Goal: Information Seeking & Learning: Learn about a topic

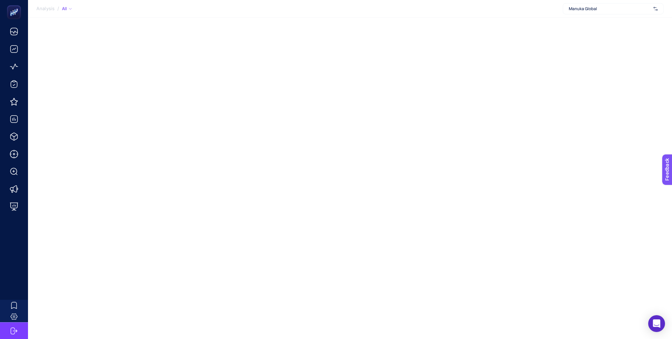
click at [583, 11] on span "Manuka Global" at bounding box center [610, 9] width 82 height 6
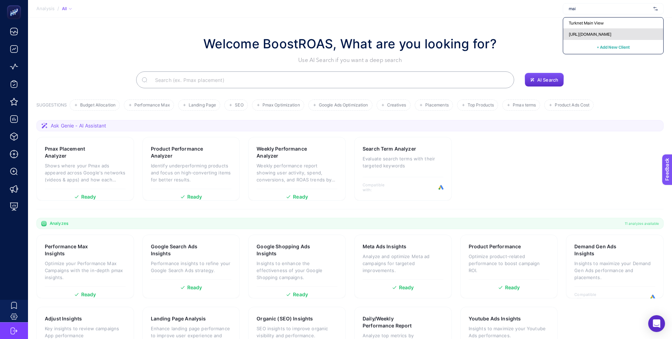
type input "mai"
click at [591, 32] on span "[URL][DOMAIN_NAME]" at bounding box center [590, 35] width 43 height 6
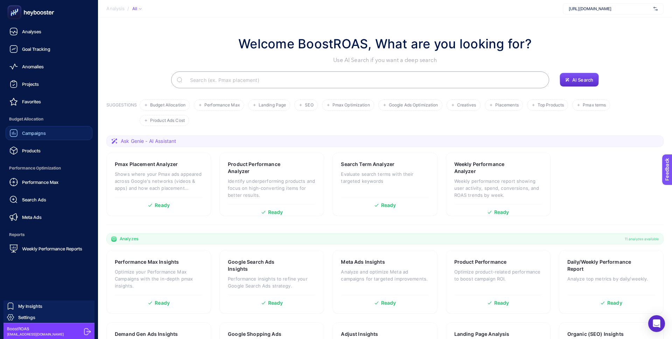
click at [27, 135] on span "Campaigns" at bounding box center [34, 133] width 24 height 6
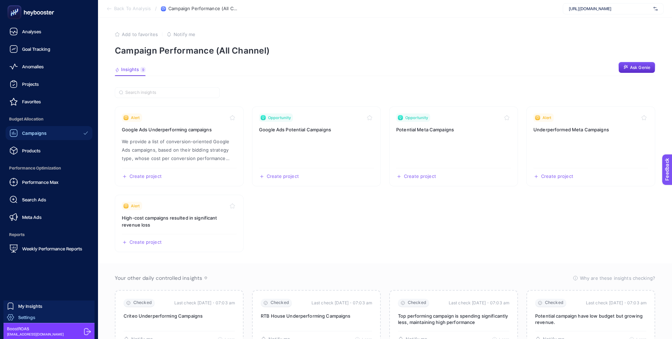
click at [43, 316] on link "Settings" at bounding box center [49, 317] width 91 height 11
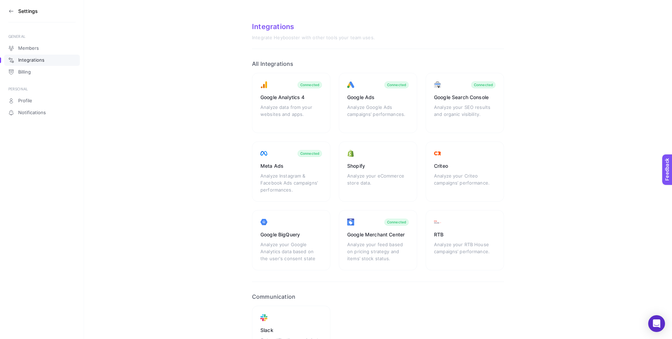
click at [8, 14] on section "Settings" at bounding box center [41, 11] width 67 height 22
click at [11, 10] on icon at bounding box center [11, 11] width 6 height 6
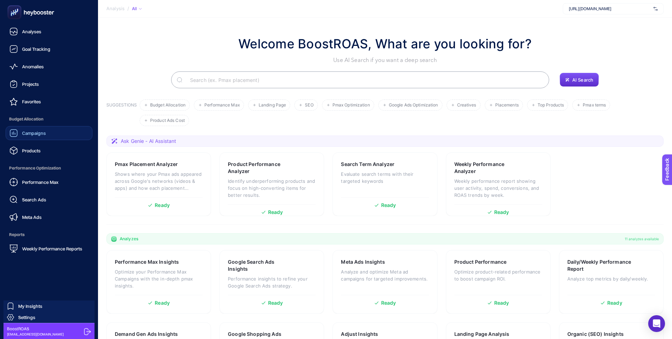
click at [52, 135] on link "Campaigns" at bounding box center [49, 133] width 87 height 14
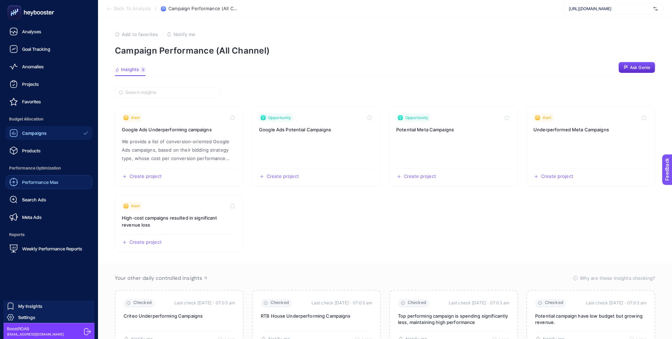
click at [41, 188] on link "Performance Max" at bounding box center [49, 182] width 87 height 14
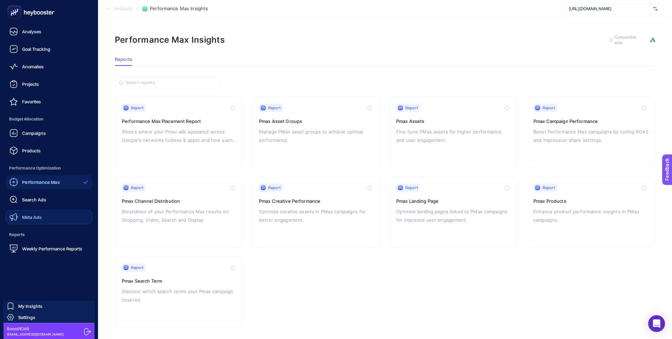
click at [38, 212] on link "Meta Ads" at bounding box center [49, 217] width 87 height 14
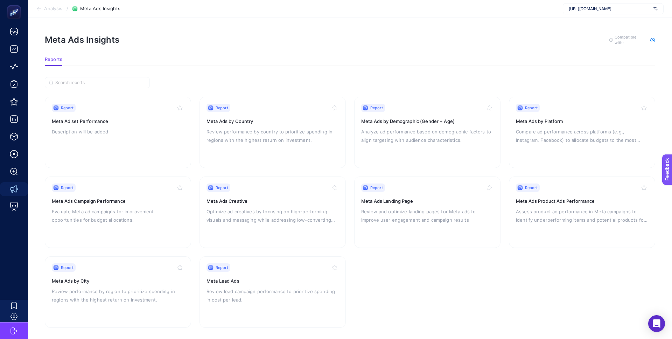
scroll to position [5, 0]
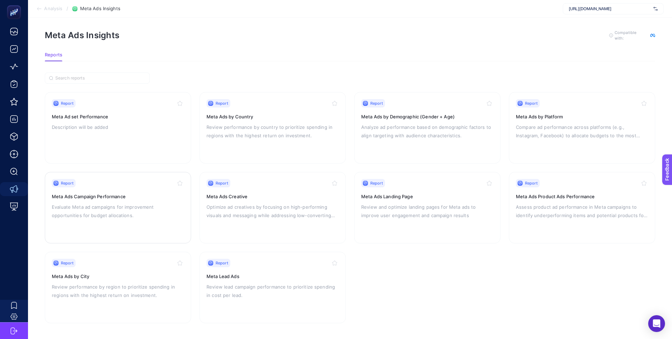
click at [168, 208] on p "Evaluate Meta ad campaigns for improvement opportunities for budget allocations." at bounding box center [118, 211] width 132 height 17
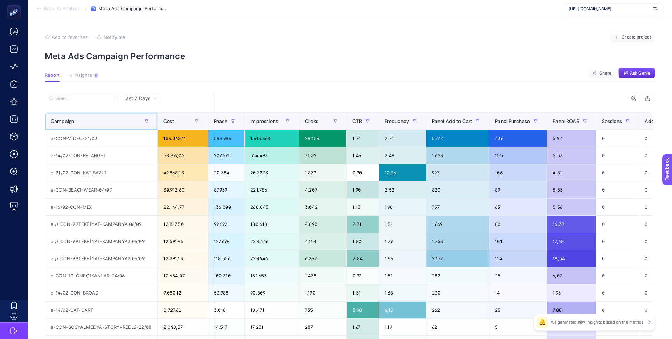
drag, startPoint x: 156, startPoint y: 123, endPoint x: 214, endPoint y: 124, distance: 58.5
click at [215, 124] on div "15 items selected Campaign Cost Reach Impressions Clicks CTR Frequency Panel Ad…" at bounding box center [349, 266] width 608 height 347
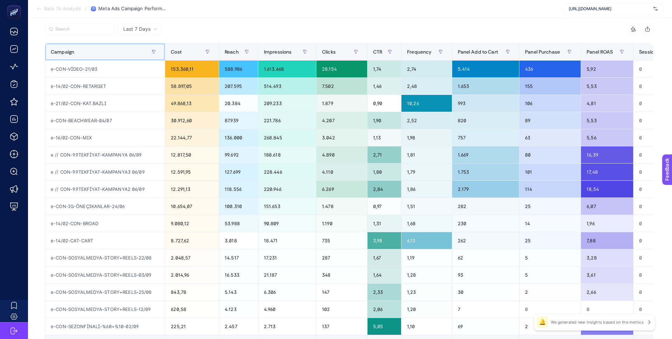
scroll to position [30, 0]
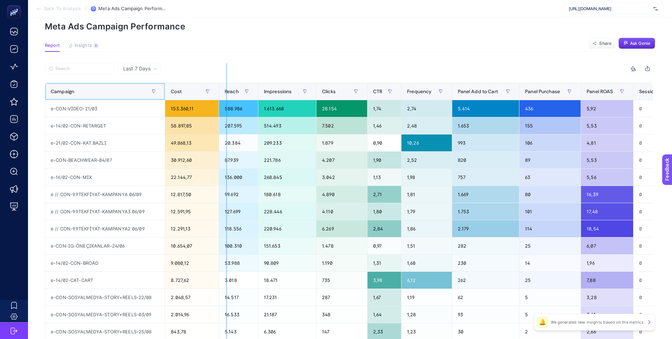
drag, startPoint x: 163, startPoint y: 90, endPoint x: 227, endPoint y: 89, distance: 63.7
click at [227, 89] on div "15 items selected Campaign Cost Reach Impressions Clicks CTR Frequency Panel Ad…" at bounding box center [349, 236] width 608 height 347
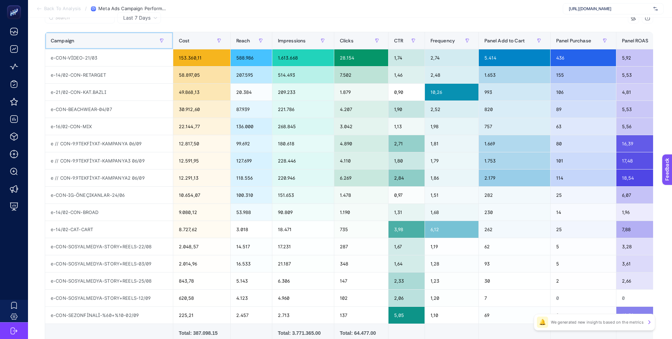
scroll to position [81, 0]
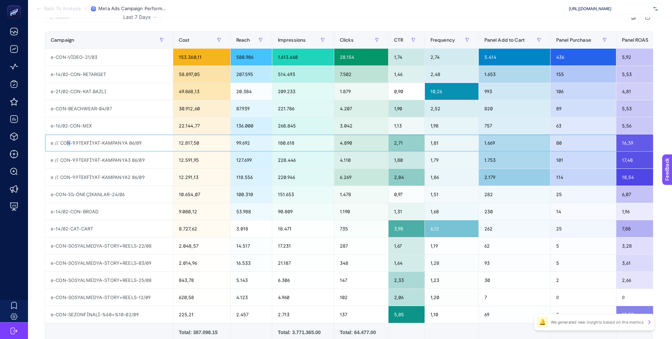
drag, startPoint x: 68, startPoint y: 142, endPoint x: 63, endPoint y: 142, distance: 4.9
click at [64, 142] on div "e // CON-9.9TEKFİYAT-KAMPANYA 06/09" at bounding box center [109, 142] width 128 height 17
click at [61, 192] on div "e-CON-IG-ÖNEÇIKANLAR-24/06" at bounding box center [109, 194] width 128 height 17
click at [62, 244] on div "e-CON-SOSYALMEDYA-STORY+REELS-22/08" at bounding box center [109, 245] width 128 height 17
click at [60, 260] on div "e-CON-SOSYALMEDYA-STORY+REELS-03/09" at bounding box center [109, 262] width 128 height 17
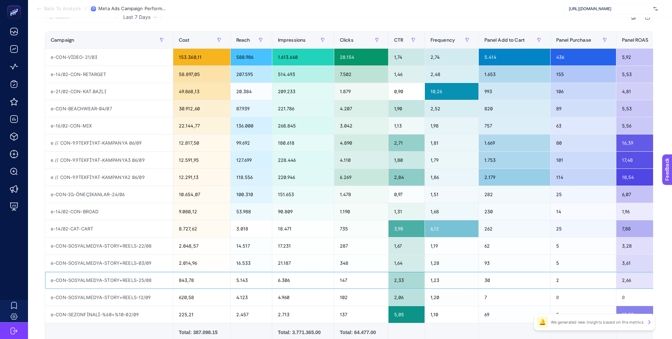
click at [60, 274] on div "e-CON-SOSYALMEDYA-STORY+REELS-25/08" at bounding box center [109, 280] width 128 height 17
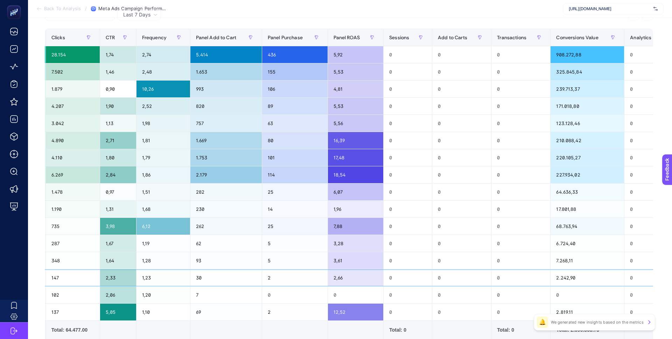
scroll to position [0, 428]
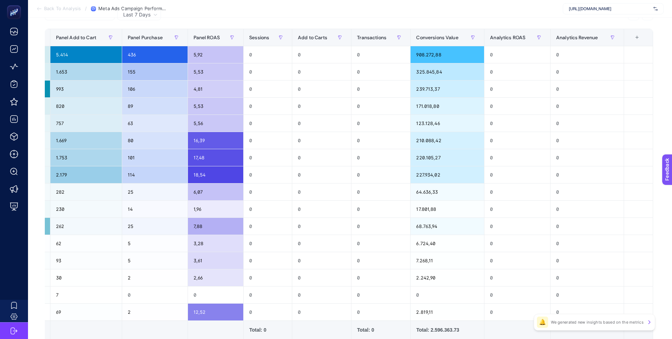
click at [637, 39] on div "+" at bounding box center [636, 38] width 13 height 6
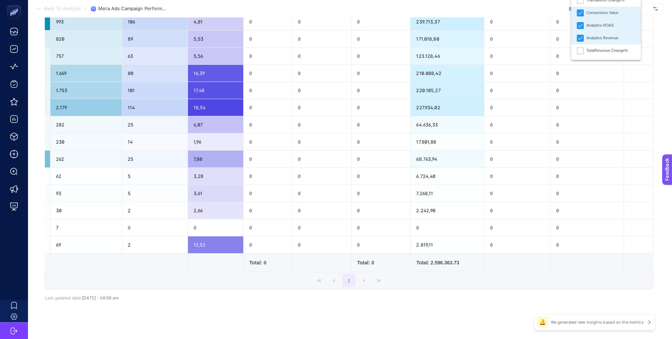
scroll to position [155, 0]
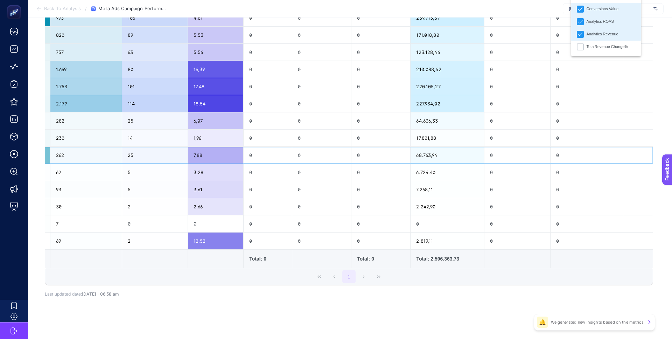
click at [454, 148] on div "68.763,94" at bounding box center [448, 155] width 74 height 17
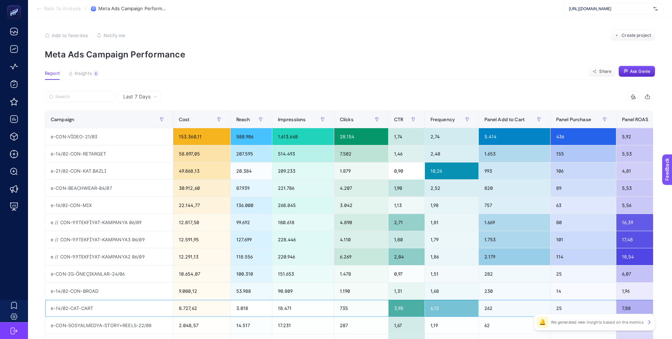
scroll to position [0, 0]
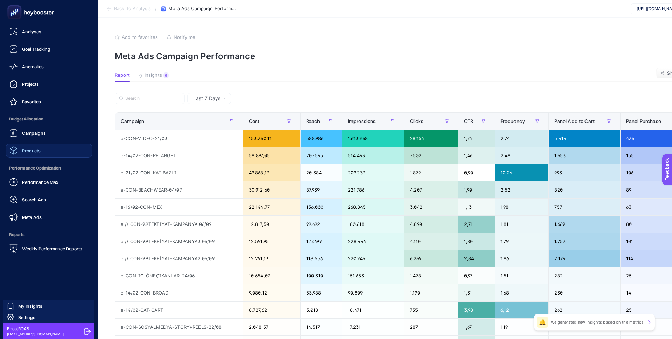
click at [52, 152] on link "Products" at bounding box center [49, 151] width 87 height 14
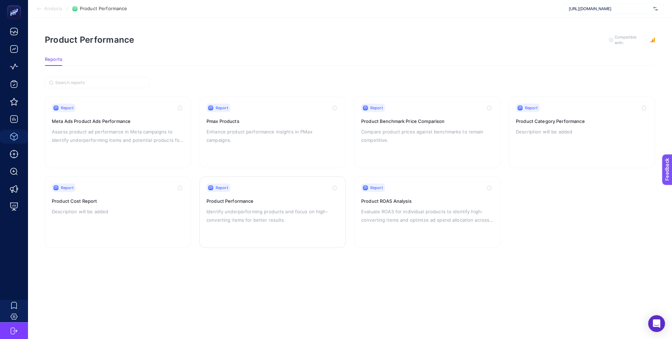
click at [238, 215] on p "Identify underperforming products and focus on high-converting items for better…" at bounding box center [273, 215] width 132 height 17
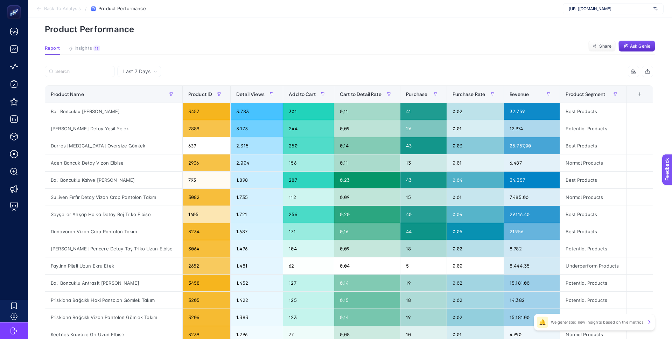
scroll to position [26, 0]
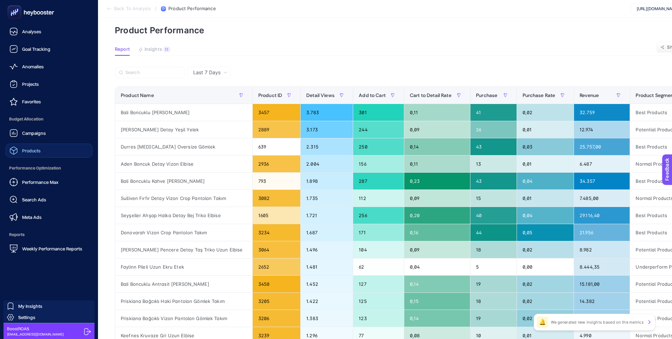
click at [50, 155] on link "Products" at bounding box center [49, 151] width 87 height 14
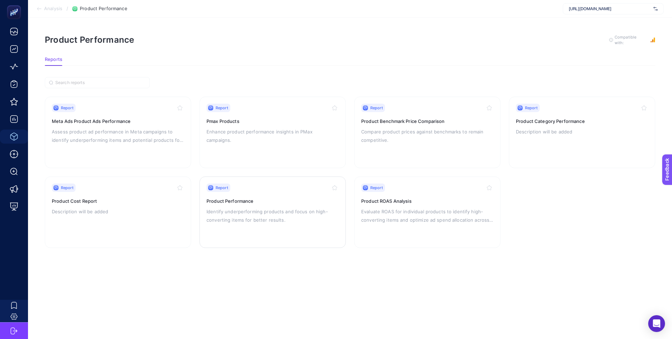
click at [229, 211] on p "Identify underperforming products and focus on high-converting items for better…" at bounding box center [273, 215] width 132 height 17
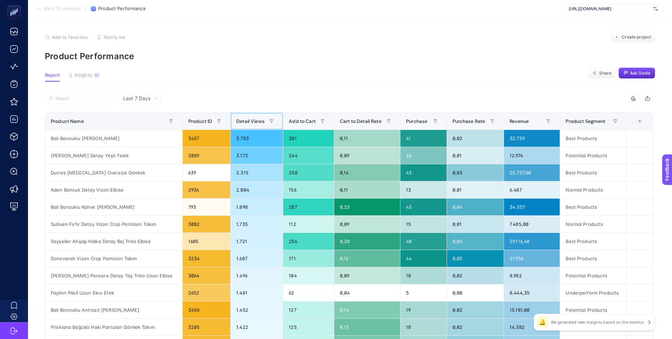
click at [236, 116] on div "Detail Views" at bounding box center [256, 121] width 41 height 11
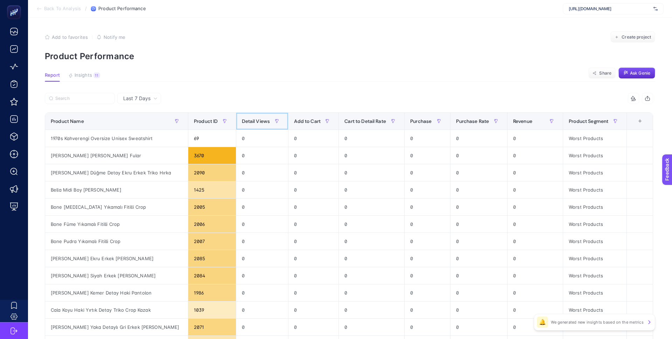
click at [242, 118] on span "Detail Views" at bounding box center [256, 121] width 28 height 6
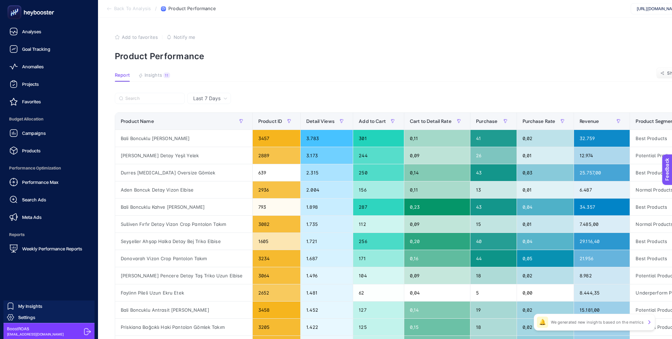
click at [42, 158] on ul "Analyses Goal Tracking Anomalies Projects Favorites Budget Allocation Campaigns…" at bounding box center [49, 140] width 87 height 231
click at [43, 148] on link "Products" at bounding box center [49, 151] width 87 height 14
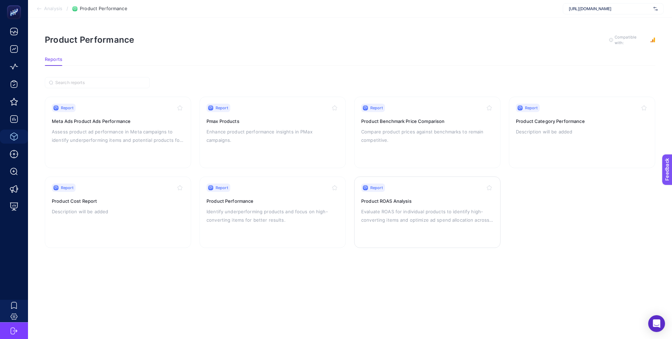
click at [368, 204] on div "Report Product ROAS Analysis Evaluate ROAS for individual products to identify …" at bounding box center [427, 211] width 132 height 57
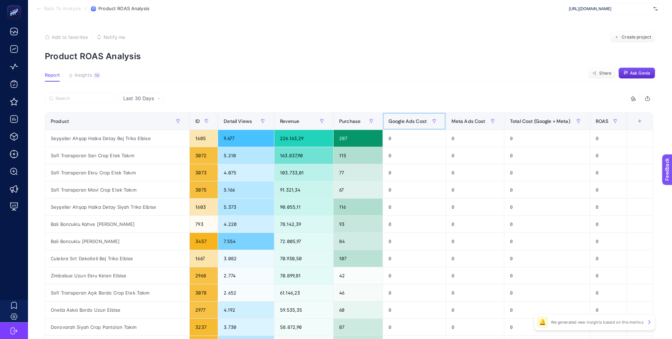
click at [417, 124] on span "Google Ads Cost" at bounding box center [408, 121] width 38 height 6
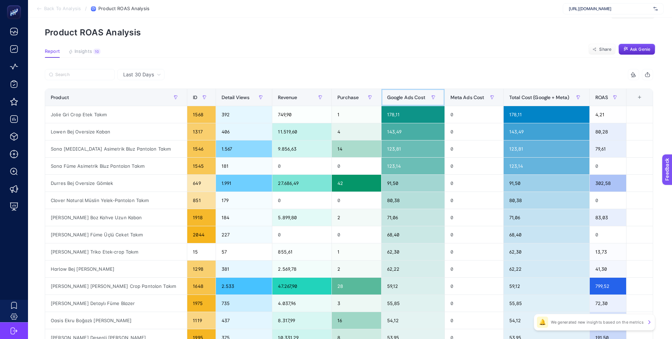
scroll to position [27, 0]
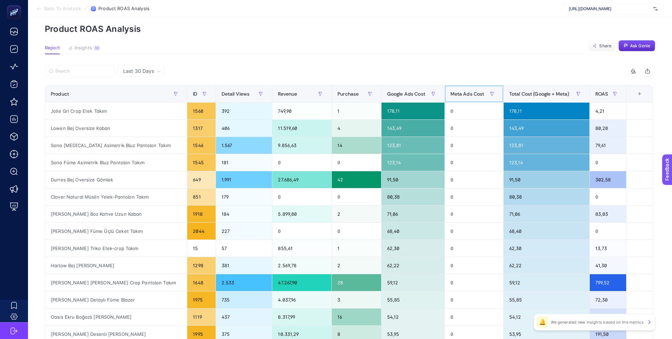
click at [453, 93] on span "Meta Ads Cost" at bounding box center [468, 94] width 34 height 6
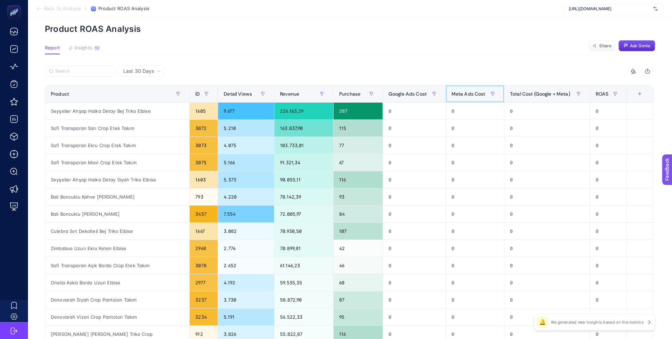
click at [453, 93] on span "Meta Ads Cost" at bounding box center [469, 94] width 34 height 6
click at [466, 94] on span "Meta Ads Cost" at bounding box center [469, 94] width 34 height 6
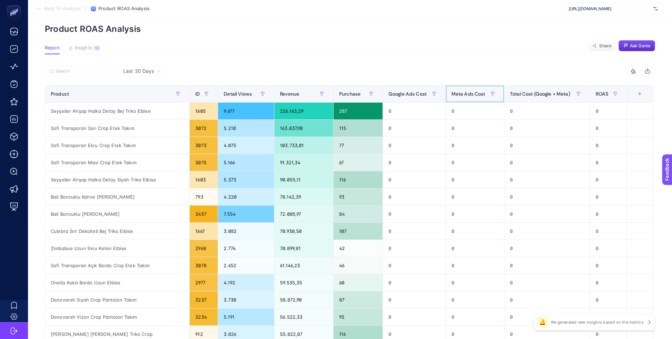
click at [466, 94] on span "Meta Ads Cost" at bounding box center [469, 94] width 34 height 6
click at [95, 49] on div "10" at bounding box center [96, 48] width 7 height 6
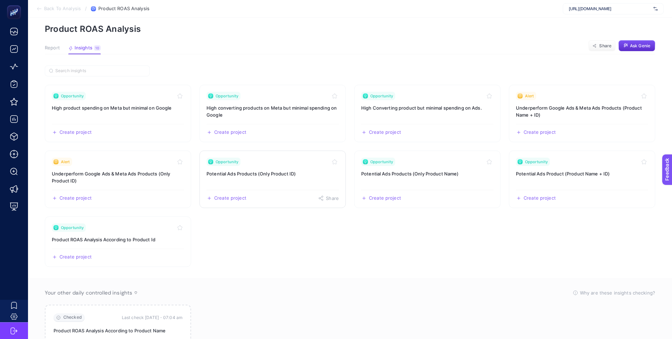
click at [281, 175] on h3 "Potential Ads Products (Only Product ID)" at bounding box center [273, 173] width 132 height 7
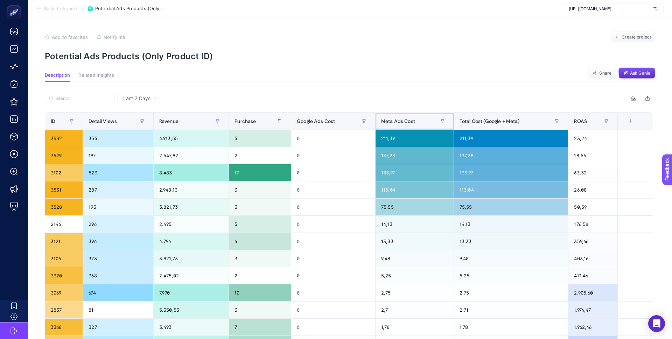
click at [401, 121] on span "Meta Ads Cost" at bounding box center [398, 121] width 34 height 6
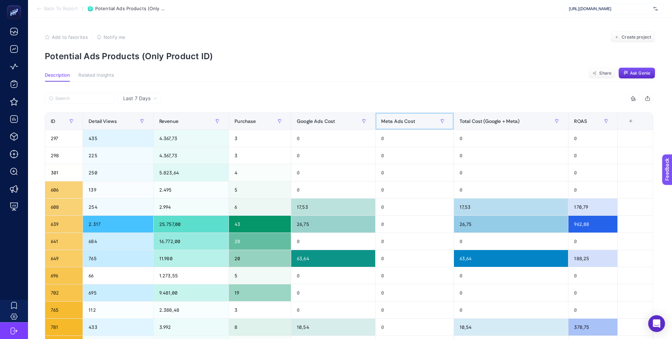
click at [401, 121] on span "Meta Ads Cost" at bounding box center [398, 121] width 34 height 6
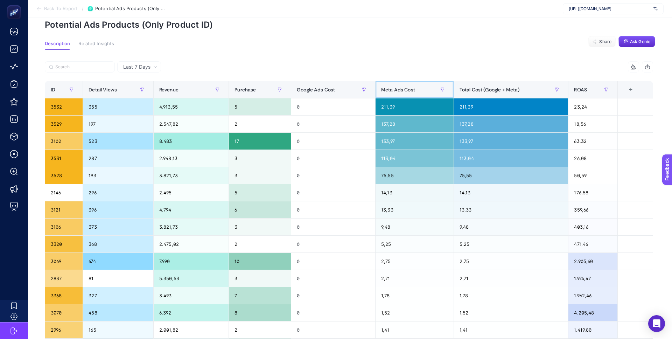
scroll to position [30, 0]
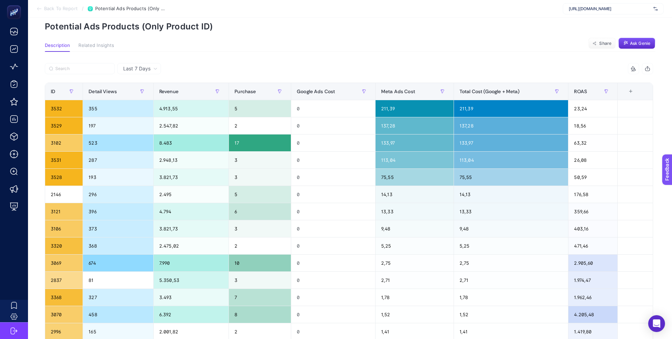
click at [154, 72] on div "Last 7 Days" at bounding box center [139, 68] width 44 height 11
click at [152, 95] on li "Last 30 Days" at bounding box center [139, 96] width 40 height 13
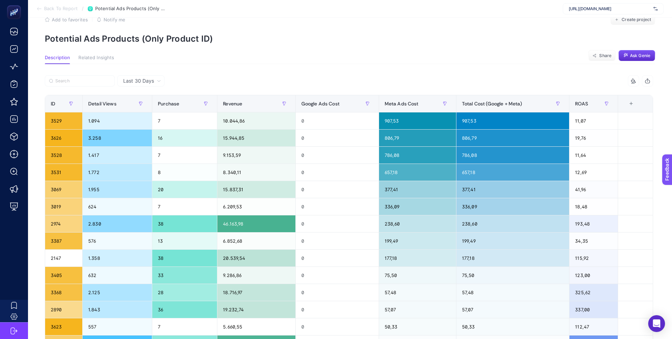
scroll to position [21, 0]
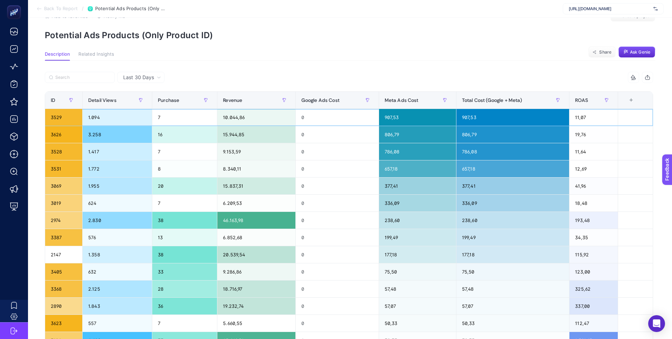
click at [465, 120] on div "907,53" at bounding box center [512, 117] width 113 height 17
click at [402, 120] on div "907,53" at bounding box center [417, 117] width 77 height 17
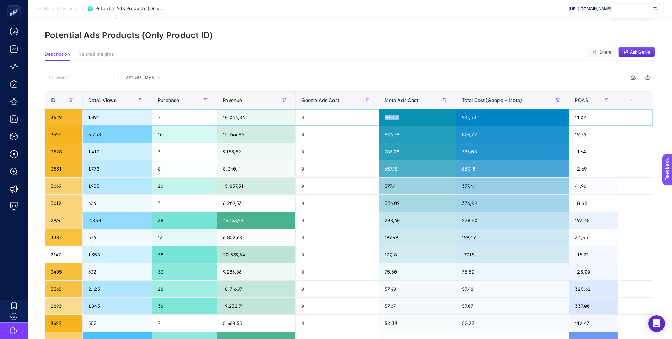
click at [402, 120] on div "907,53" at bounding box center [417, 117] width 77 height 17
click at [359, 76] on div "8 items selected" at bounding box center [501, 77] width 304 height 11
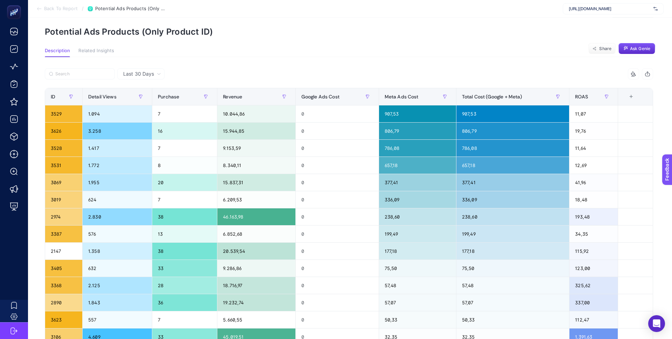
scroll to position [0, 0]
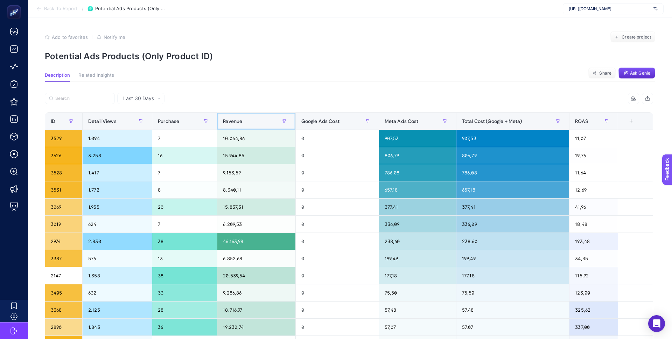
click at [264, 122] on div "Revenue" at bounding box center [256, 121] width 67 height 11
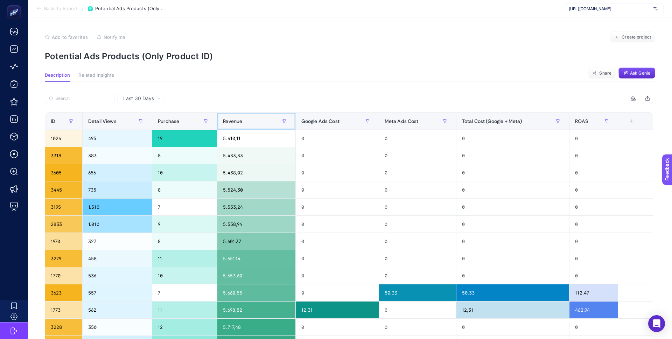
click at [264, 123] on div "Revenue" at bounding box center [256, 121] width 67 height 11
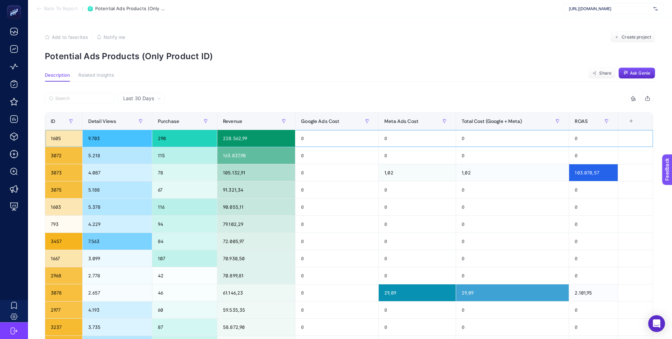
click at [57, 137] on div "1605" at bounding box center [63, 138] width 37 height 17
click at [54, 135] on div "1605" at bounding box center [63, 138] width 37 height 17
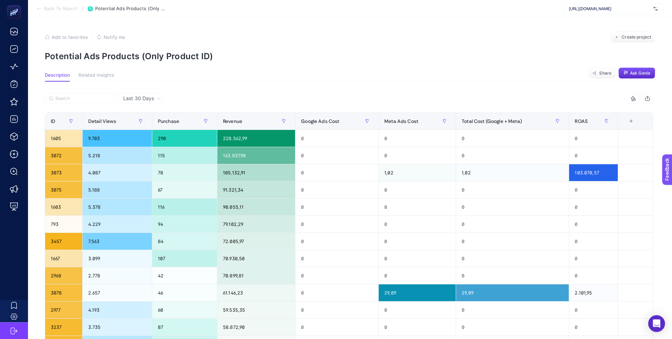
drag, startPoint x: 129, startPoint y: 97, endPoint x: 143, endPoint y: 104, distance: 16.0
click at [129, 97] on span "Last 30 Days" at bounding box center [138, 98] width 31 height 7
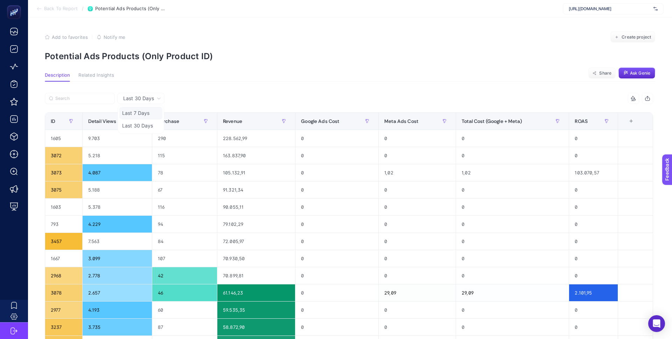
click at [144, 112] on li "Last 7 Days" at bounding box center [140, 113] width 43 height 13
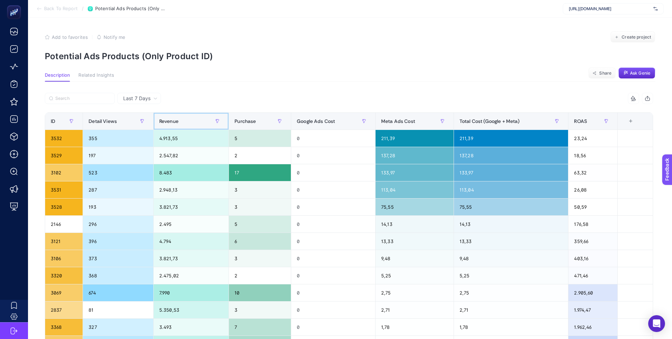
click at [203, 122] on div "Revenue" at bounding box center [191, 121] width 64 height 11
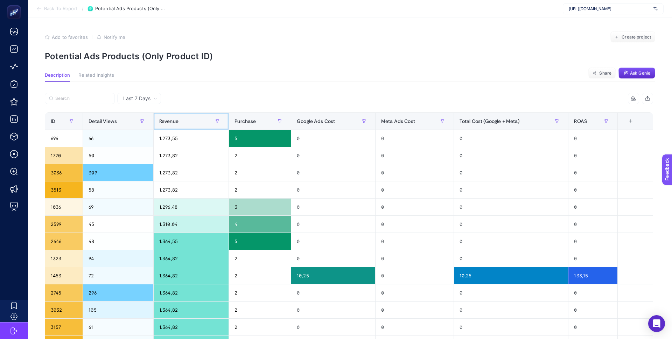
click at [203, 122] on div "Revenue" at bounding box center [191, 121] width 64 height 11
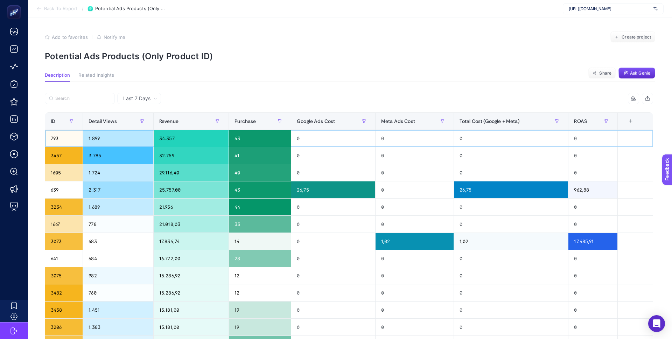
click at [56, 138] on div "793" at bounding box center [63, 138] width 37 height 17
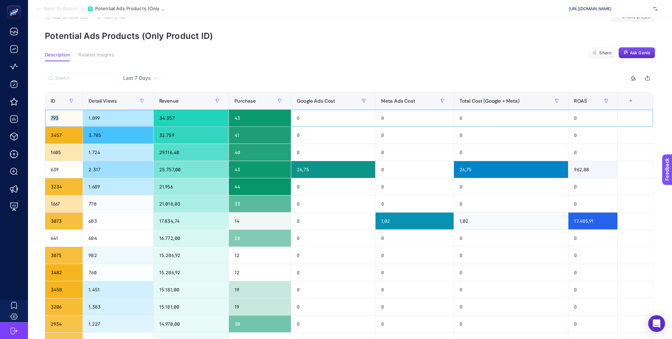
scroll to position [19, 0]
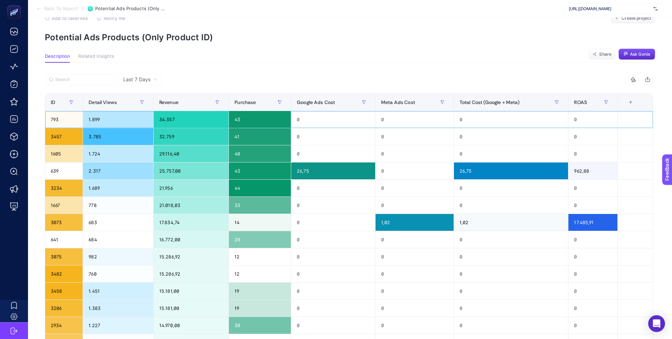
click at [90, 118] on div "1.899" at bounding box center [118, 119] width 70 height 17
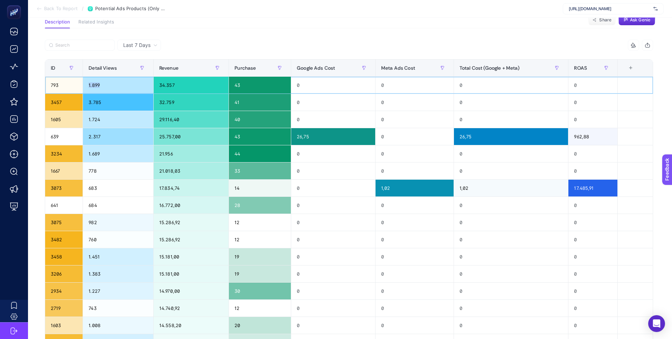
scroll to position [64, 0]
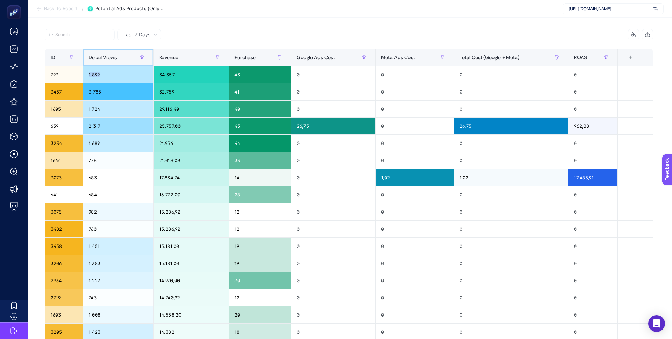
click at [111, 56] on span "Detail Views" at bounding box center [103, 58] width 28 height 6
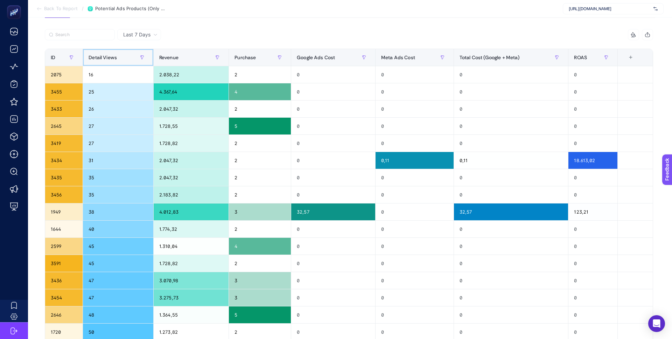
click at [111, 56] on span "Detail Views" at bounding box center [103, 58] width 28 height 6
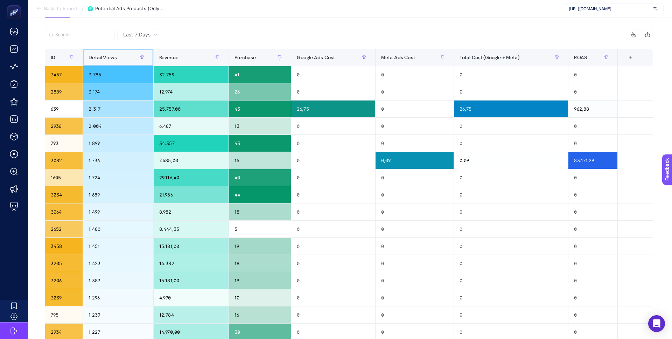
click at [112, 56] on span "Detail Views" at bounding box center [103, 58] width 28 height 6
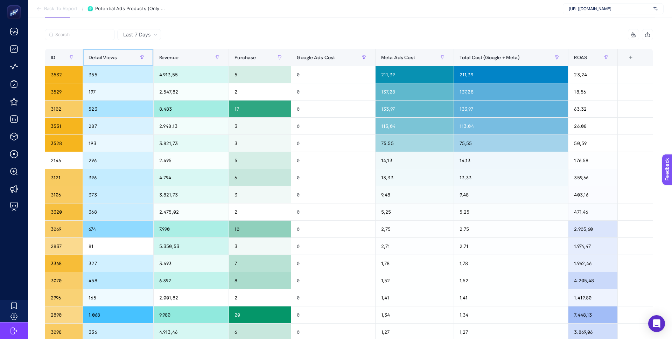
click at [117, 54] on div "Detail Views" at bounding box center [118, 57] width 59 height 11
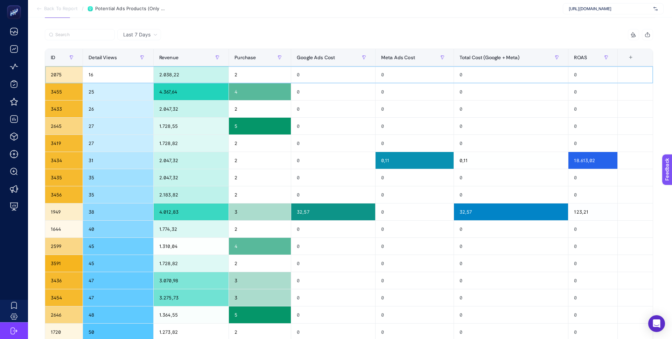
click at [88, 77] on div "16" at bounding box center [118, 74] width 70 height 17
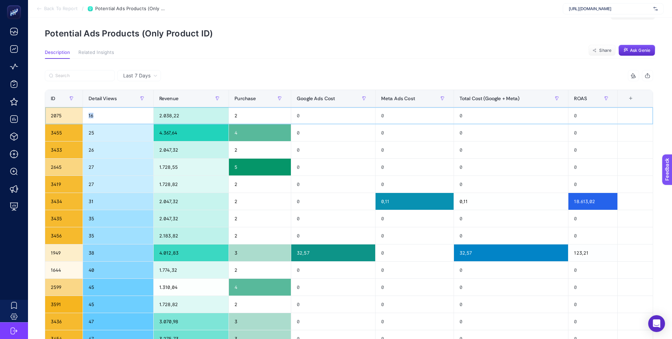
scroll to position [23, 0]
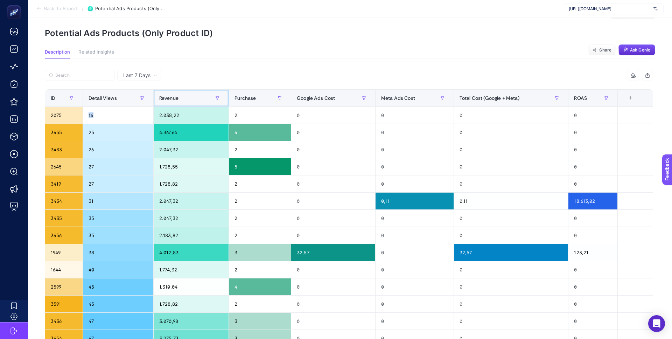
click at [199, 97] on div "Revenue" at bounding box center [191, 97] width 64 height 11
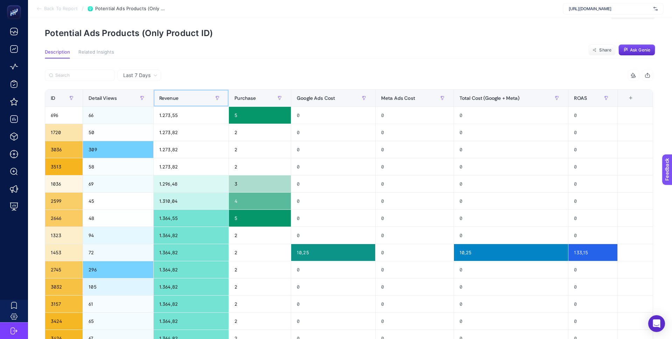
click at [199, 97] on div "Revenue" at bounding box center [191, 97] width 64 height 11
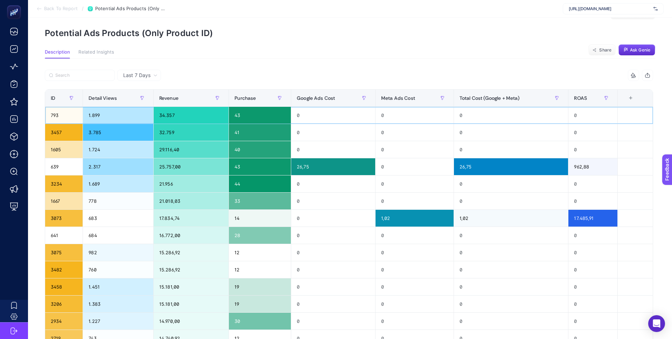
click at [55, 113] on div "793" at bounding box center [63, 115] width 37 height 17
copy div "793"
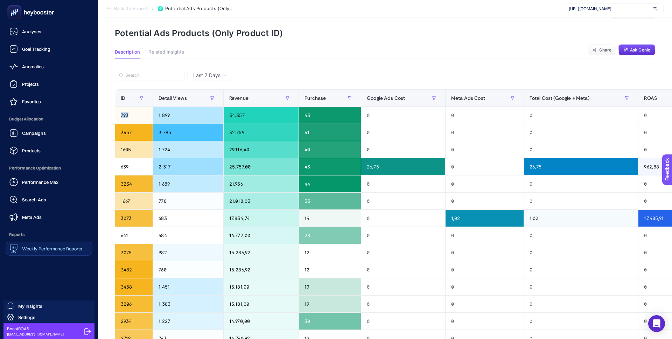
click at [32, 246] on span "Weekly Performance Reports" at bounding box center [52, 249] width 60 height 6
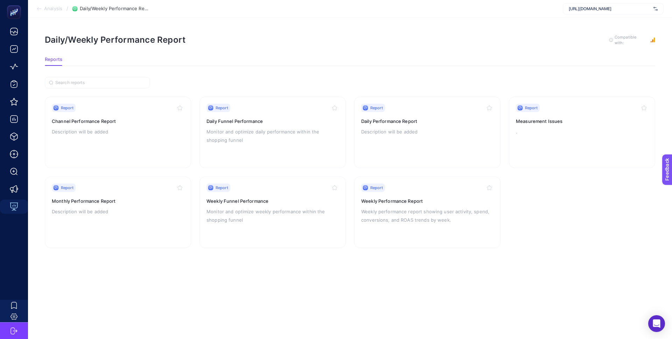
click at [241, 169] on section "Report Channel Performance Report Description will be added Report Daily Funnel…" at bounding box center [350, 172] width 610 height 151
click at [242, 146] on div "Report Daily Funnel Performance Monitor and optimize daily performance within t…" at bounding box center [273, 132] width 132 height 57
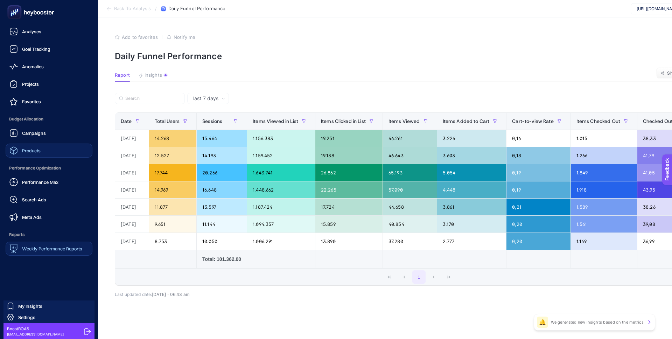
click at [41, 151] on link "Products" at bounding box center [49, 151] width 87 height 14
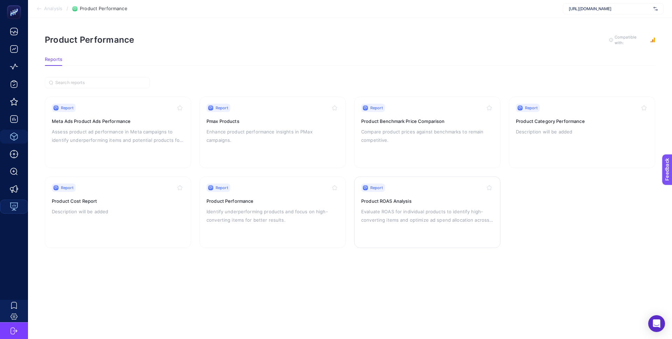
click at [431, 200] on h3 "Product ROAS Analysis" at bounding box center [427, 200] width 132 height 7
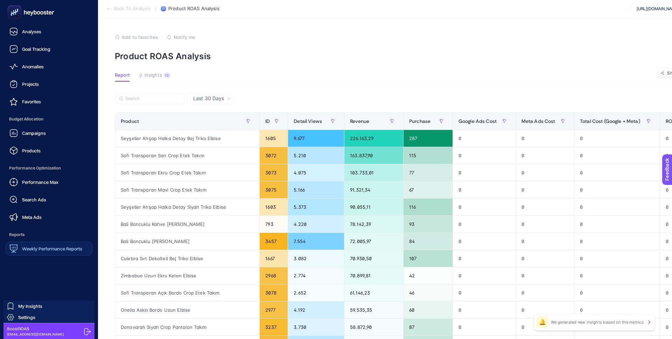
click at [48, 246] on span "Weekly Performance Reports" at bounding box center [52, 249] width 60 height 6
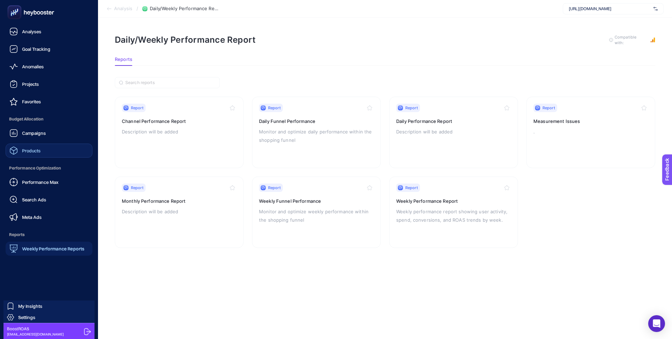
click at [42, 154] on link "Products" at bounding box center [49, 151] width 87 height 14
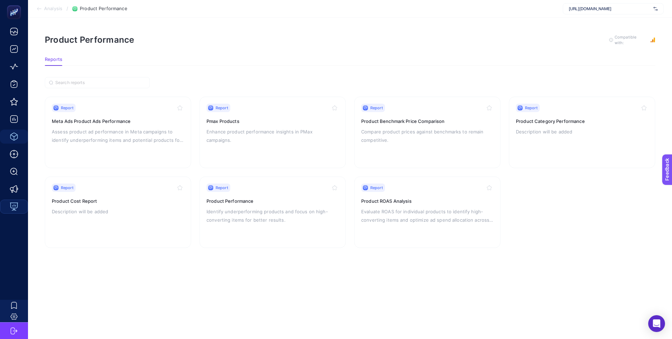
click at [214, 207] on p "Identify underperforming products and focus on high-converting items for better…" at bounding box center [273, 215] width 132 height 17
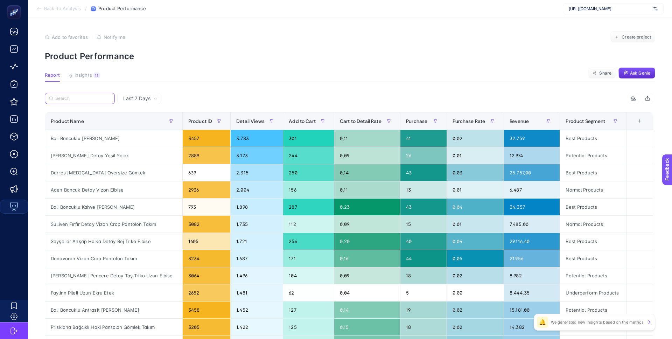
click at [101, 98] on input "Search" at bounding box center [82, 98] width 55 height 5
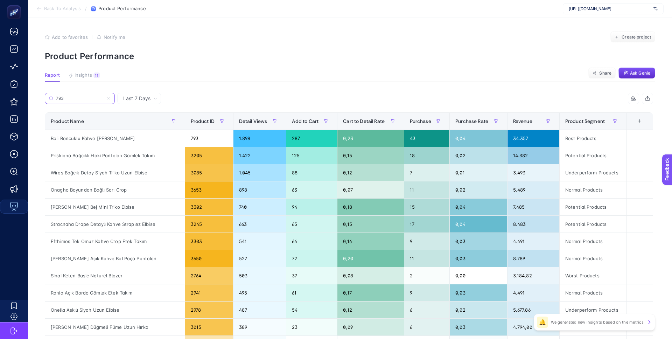
type input "793"
click at [112, 137] on div "Bali Boncuklu Kahve [PERSON_NAME]" at bounding box center [115, 138] width 140 height 17
click at [110, 139] on div "Bali Boncuklu Kahve [PERSON_NAME]" at bounding box center [115, 138] width 140 height 17
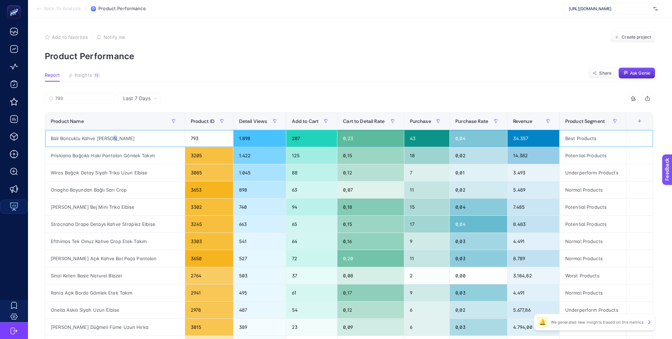
click at [111, 139] on div "Bali Boncuklu Kahve [PERSON_NAME]" at bounding box center [115, 138] width 140 height 17
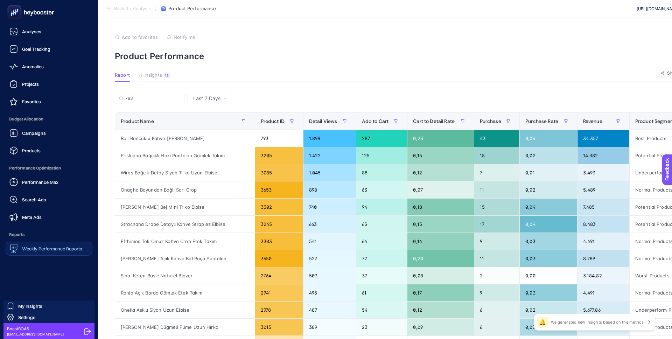
click at [45, 225] on ul "Analyses Goal Tracking Anomalies Projects Favorites Budget Allocation Campaigns…" at bounding box center [49, 140] width 87 height 231
click at [45, 222] on link "Meta Ads" at bounding box center [49, 217] width 87 height 14
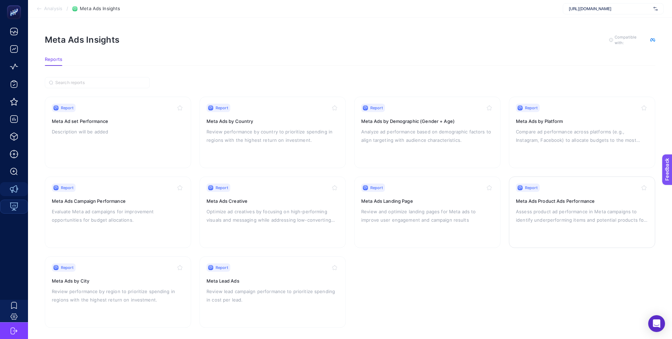
click at [539, 200] on h3 "Meta Ads Product Ads Performance" at bounding box center [582, 200] width 132 height 7
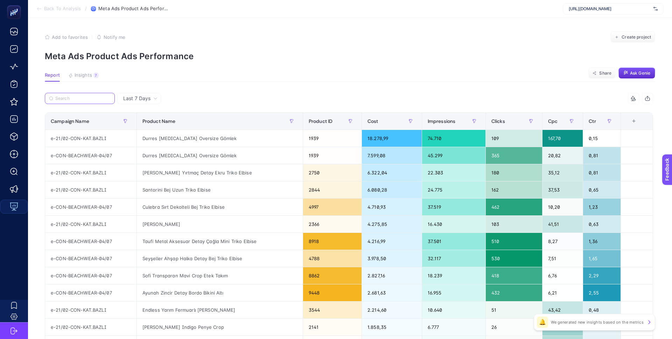
click at [80, 100] on input "Search" at bounding box center [82, 98] width 55 height 5
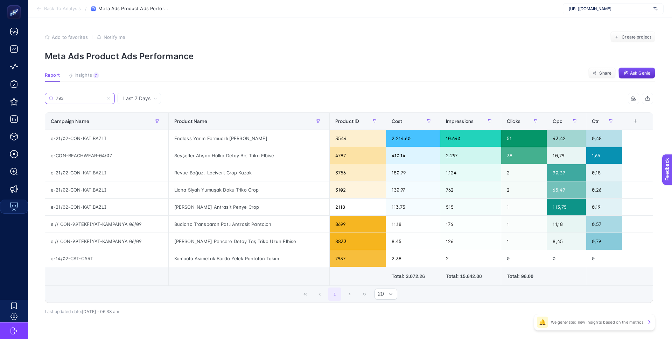
type input "793"
click at [145, 98] on span "Last 7 Days" at bounding box center [136, 98] width 27 height 7
click at [147, 100] on span "Last 7 Days" at bounding box center [136, 98] width 27 height 7
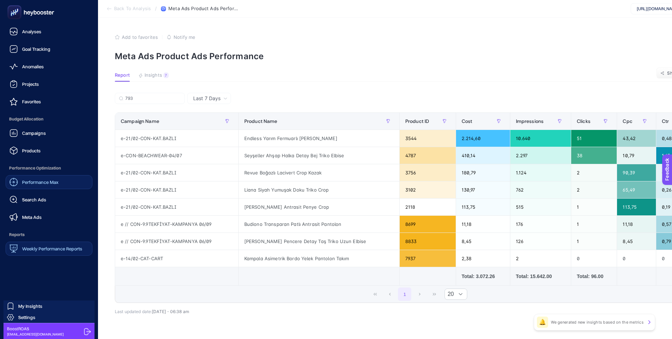
click at [65, 185] on link "Performance Max" at bounding box center [49, 182] width 87 height 14
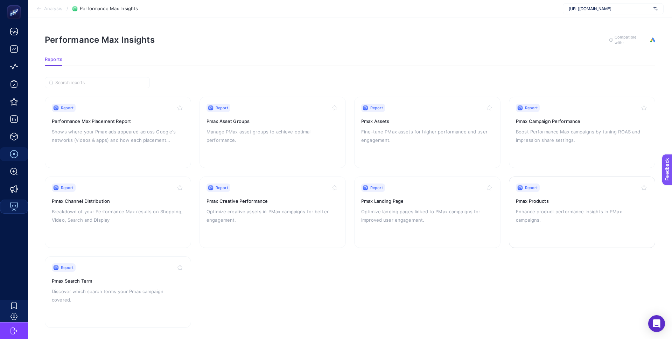
click at [520, 200] on h3 "Pmax Products" at bounding box center [582, 200] width 132 height 7
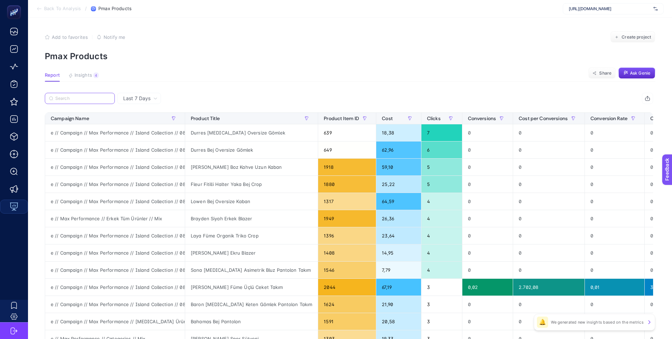
click at [89, 100] on input "Search" at bounding box center [82, 98] width 55 height 5
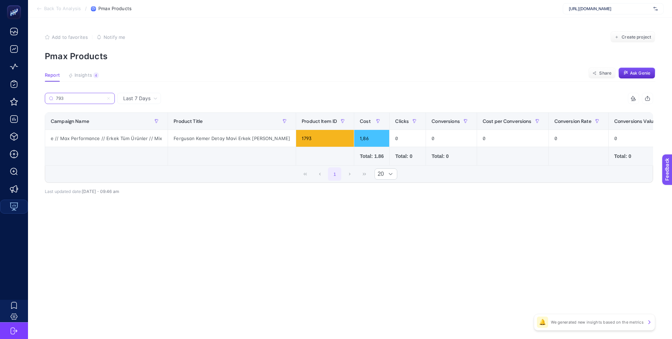
type input "793"
click at [112, 97] on label "793" at bounding box center [80, 98] width 70 height 11
click at [104, 97] on input "793" at bounding box center [80, 98] width 48 height 5
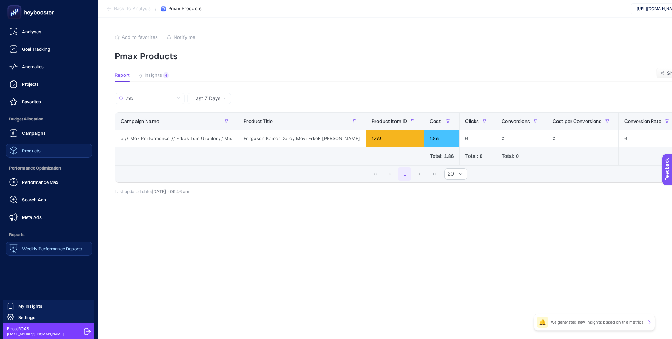
click at [39, 153] on span "Products" at bounding box center [31, 151] width 19 height 6
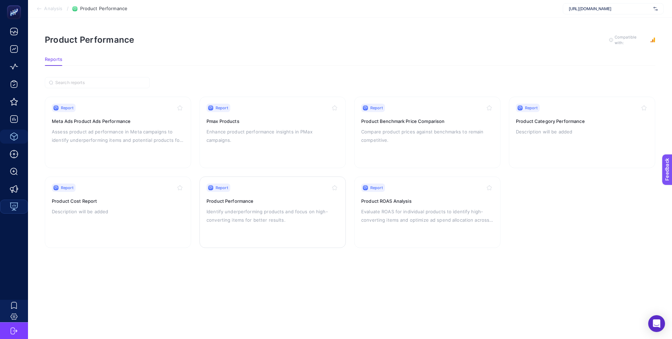
click at [285, 207] on p "Identify underperforming products and focus on high-converting items for better…" at bounding box center [273, 215] width 132 height 17
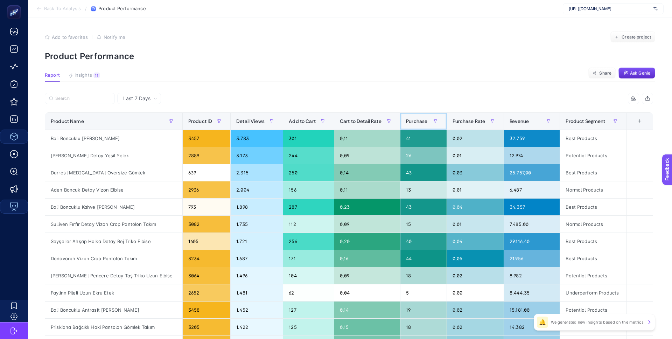
click at [413, 122] on span "Purchase" at bounding box center [416, 121] width 21 height 6
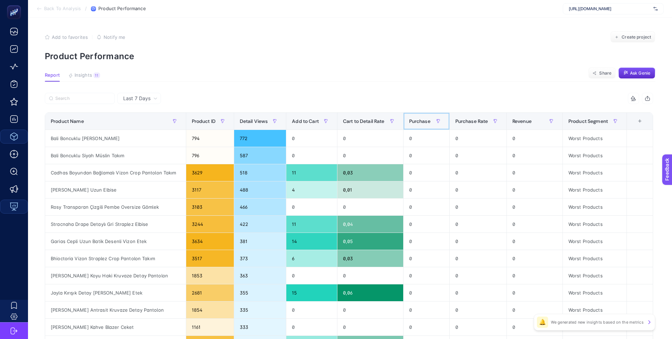
click at [413, 122] on span "Purchase" at bounding box center [419, 121] width 21 height 6
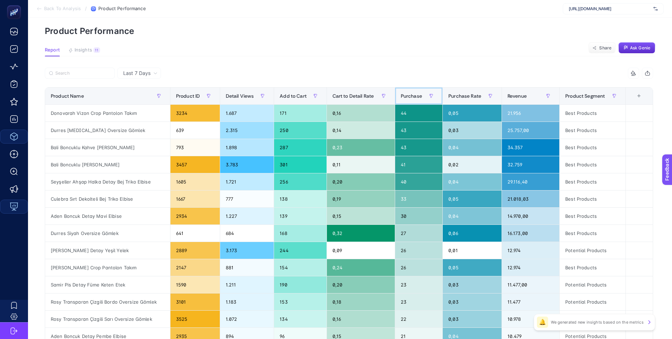
scroll to position [23, 0]
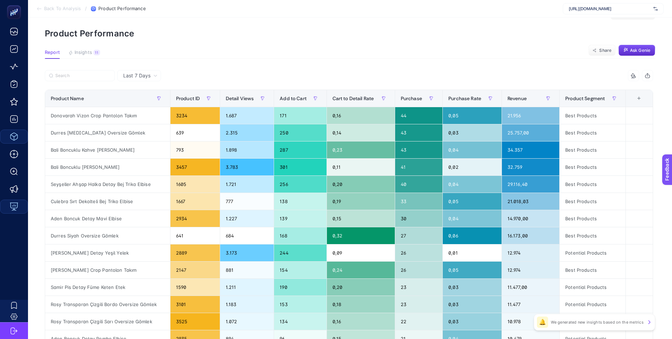
click at [145, 76] on span "Last 7 Days" at bounding box center [136, 75] width 27 height 7
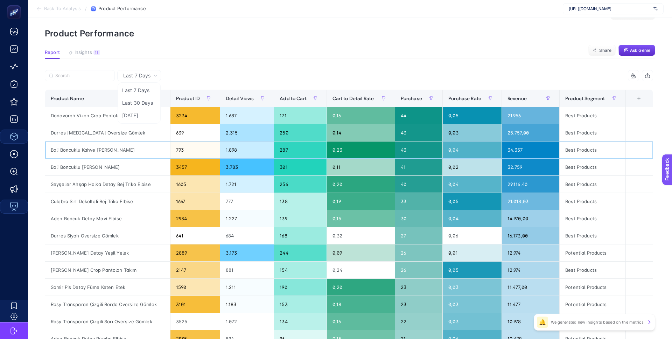
click at [103, 149] on div "Bali Boncuklu Kahve [PERSON_NAME]" at bounding box center [107, 149] width 125 height 17
click at [121, 166] on div "Bali Boncuklu [PERSON_NAME]" at bounding box center [107, 167] width 125 height 17
click at [120, 149] on div "Bali Boncuklu Kahve [PERSON_NAME]" at bounding box center [107, 149] width 125 height 17
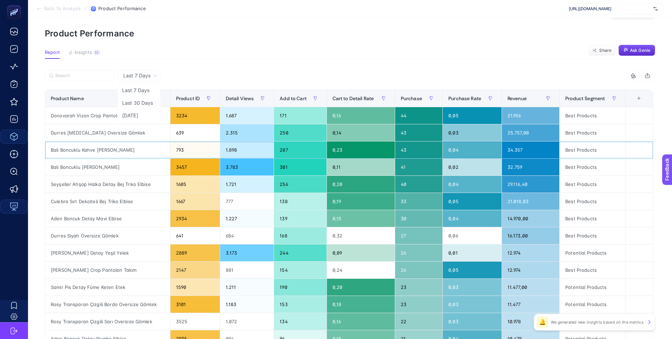
click at [401, 149] on div "43" at bounding box center [418, 149] width 47 height 17
click at [231, 154] on div "1.898" at bounding box center [247, 149] width 54 height 17
click at [231, 151] on div "1.898" at bounding box center [247, 149] width 54 height 17
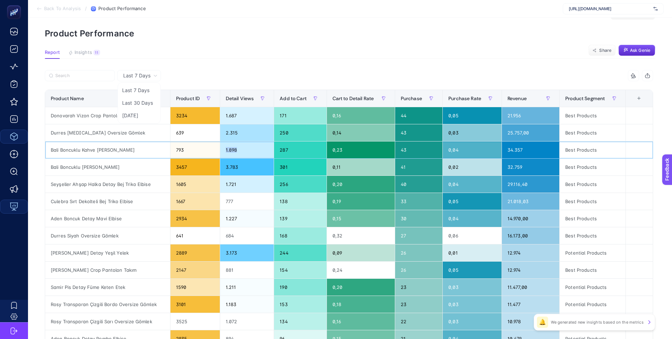
click at [230, 151] on div "1.898" at bounding box center [247, 149] width 54 height 17
click at [258, 67] on article "Add to favorites false Notify me Create project Product Performance Report Insi…" at bounding box center [350, 268] width 644 height 547
click at [245, 100] on span "Detail Views" at bounding box center [240, 99] width 28 height 6
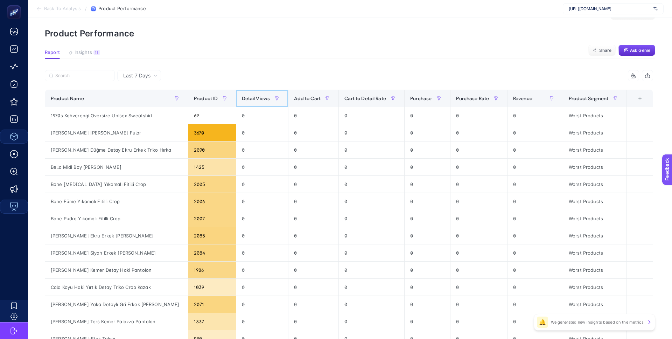
click at [245, 100] on span "Detail Views" at bounding box center [256, 99] width 28 height 6
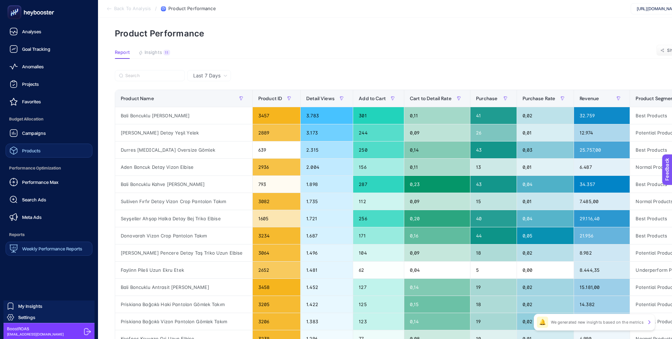
click at [43, 145] on link "Products" at bounding box center [49, 151] width 87 height 14
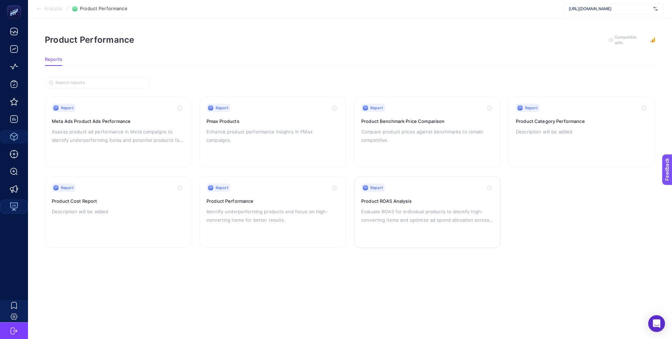
click at [391, 210] on p "Evaluate ROAS for individual products to identify high-converting items and opt…" at bounding box center [427, 215] width 132 height 17
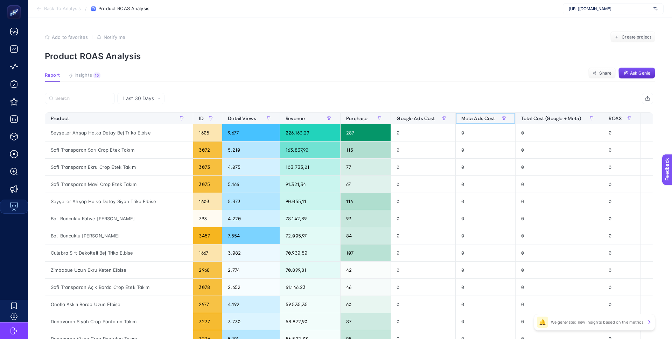
click at [485, 120] on span "Meta Ads Cost" at bounding box center [478, 119] width 34 height 6
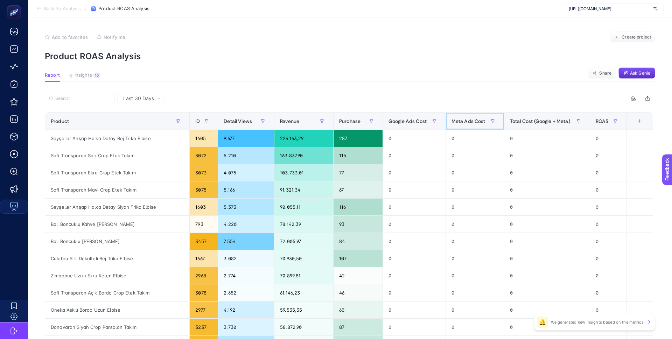
click at [485, 120] on span "Meta Ads Cost" at bounding box center [469, 121] width 34 height 6
click at [530, 117] on div "Total Cost (Google + Meta)" at bounding box center [547, 121] width 74 height 11
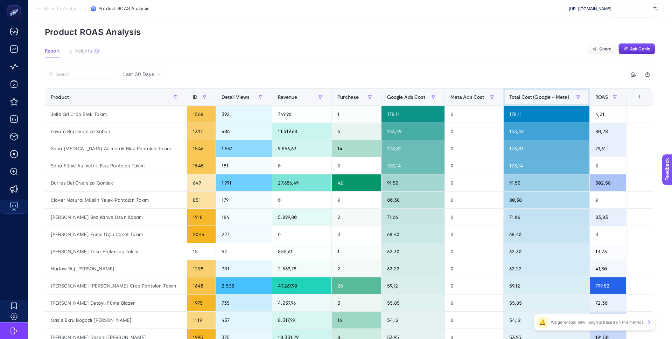
scroll to position [26, 0]
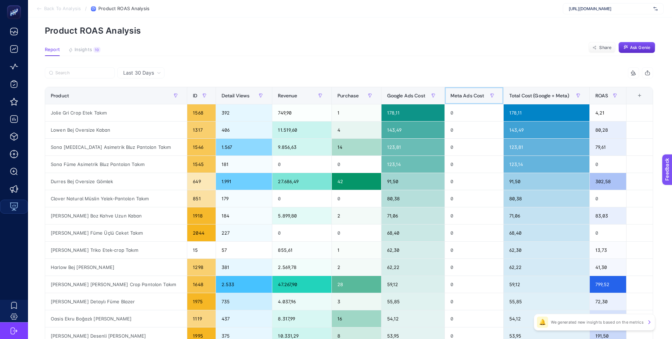
click at [469, 97] on span "Meta Ads Cost" at bounding box center [468, 96] width 34 height 6
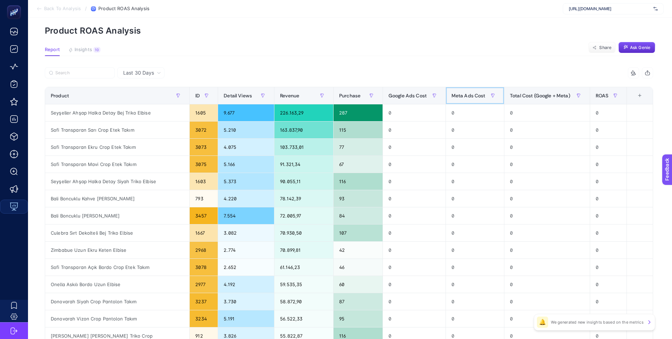
click at [469, 98] on span "Meta Ads Cost" at bounding box center [469, 96] width 34 height 6
click at [470, 98] on span "Meta Ads Cost" at bounding box center [469, 96] width 34 height 6
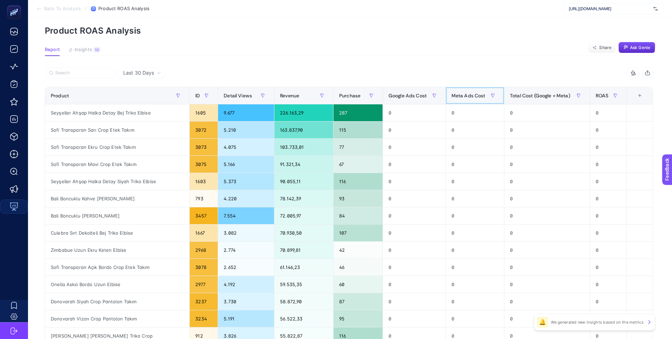
click at [470, 98] on span "Meta Ads Cost" at bounding box center [469, 96] width 34 height 6
click at [458, 158] on div "0" at bounding box center [475, 164] width 58 height 17
click at [470, 96] on span "Meta Ads Cost" at bounding box center [469, 96] width 34 height 6
click at [470, 97] on span "Meta Ads Cost" at bounding box center [469, 96] width 34 height 6
click at [127, 77] on div "Last 30 Days" at bounding box center [140, 72] width 47 height 11
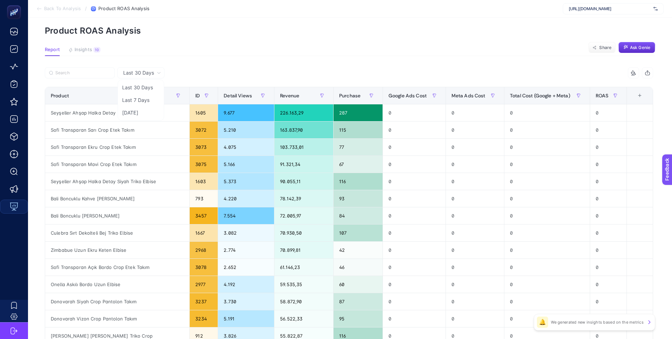
click at [140, 75] on span "Last 30 Days" at bounding box center [138, 72] width 31 height 7
click at [139, 103] on th "Product" at bounding box center [117, 95] width 145 height 17
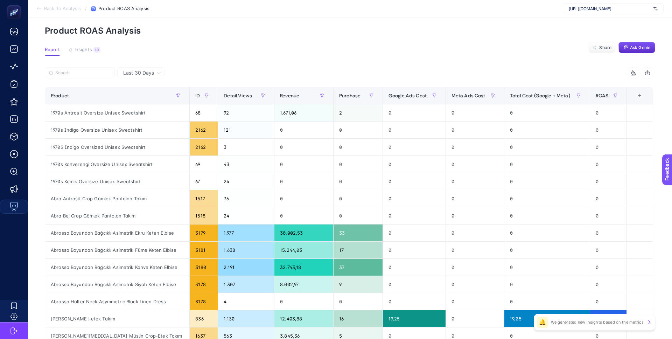
click at [154, 74] on div "Last 30 Days" at bounding box center [141, 72] width 43 height 5
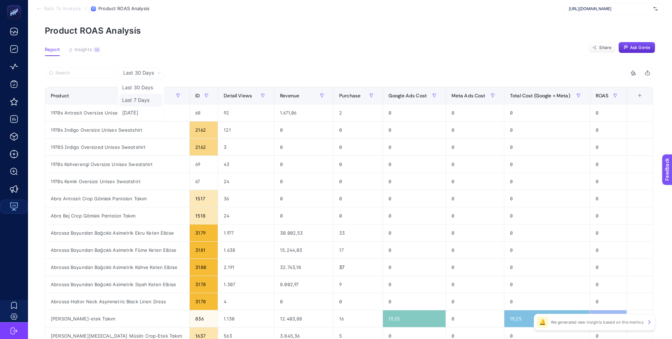
click at [138, 101] on li "Last 7 Days" at bounding box center [140, 100] width 43 height 13
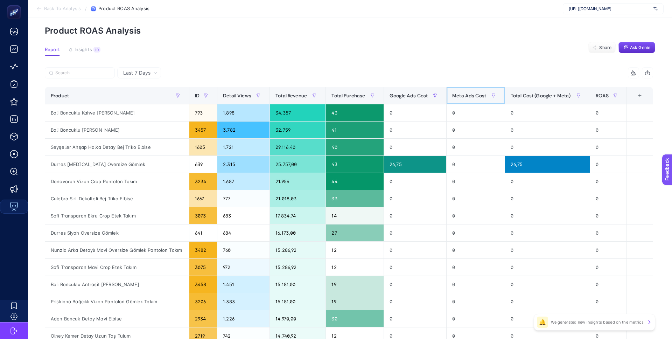
click at [454, 99] on div "Meta Ads Cost" at bounding box center [475, 95] width 47 height 11
click at [454, 98] on span "Meta Ads Cost" at bounding box center [469, 96] width 34 height 6
click at [421, 97] on span "Google Ads Cost" at bounding box center [409, 96] width 38 height 6
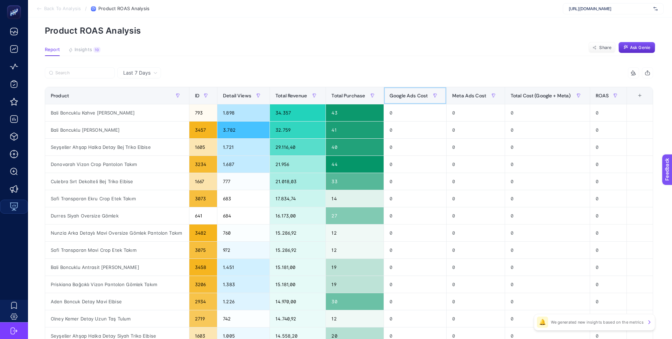
click at [421, 97] on span "Google Ads Cost" at bounding box center [409, 96] width 38 height 6
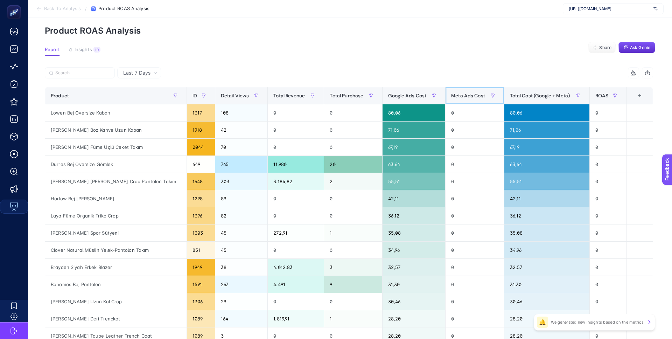
click at [469, 97] on span "Meta Ads Cost" at bounding box center [468, 96] width 34 height 6
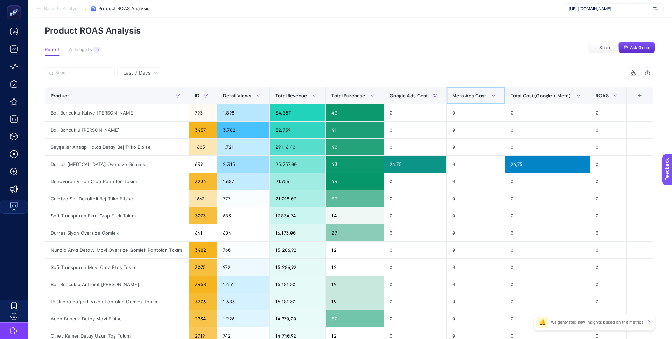
click at [469, 97] on span "Meta Ads Cost" at bounding box center [469, 96] width 34 height 6
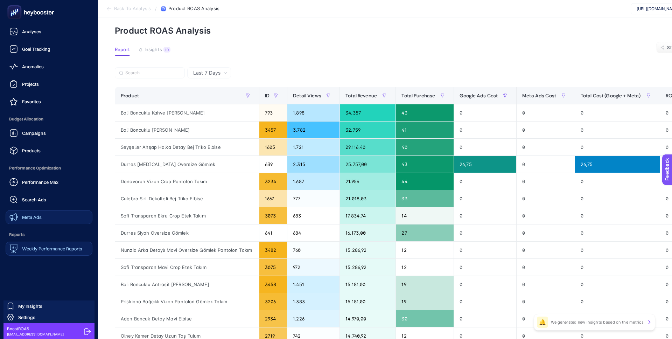
click at [56, 213] on link "Meta Ads" at bounding box center [49, 217] width 87 height 14
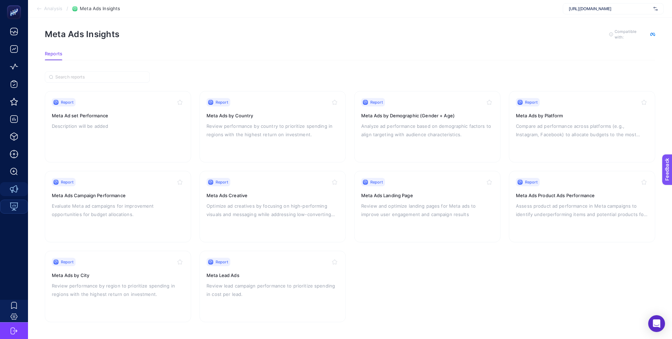
scroll to position [5, 0]
click at [541, 194] on h3 "Meta Ads Product Ads Performance" at bounding box center [582, 196] width 132 height 7
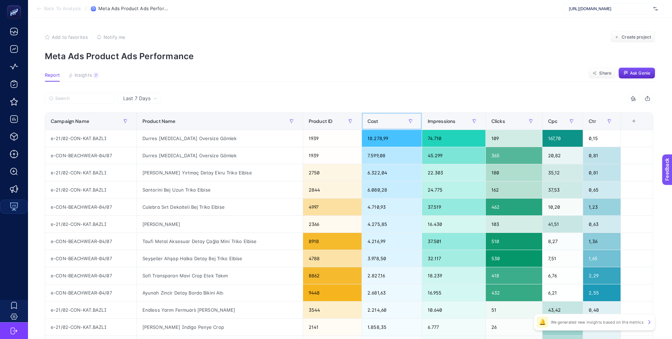
click at [368, 119] on span "Cost" at bounding box center [373, 121] width 11 height 6
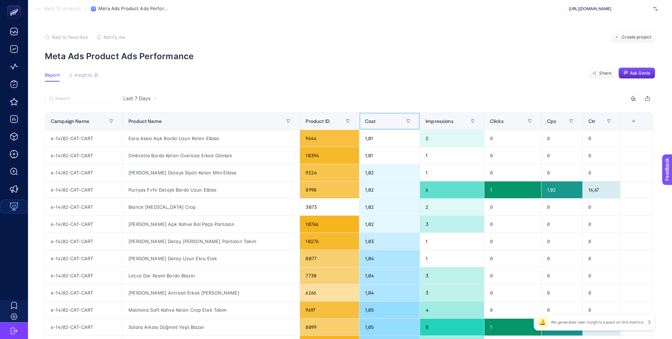
click at [365, 119] on div "Cost" at bounding box center [389, 121] width 49 height 11
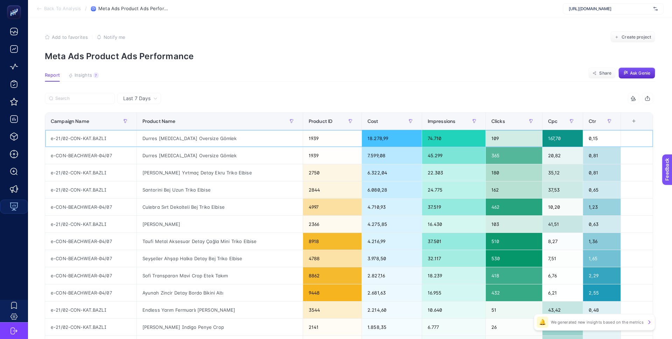
click at [202, 138] on div "Durres [MEDICAL_DATA] Oversize Gömlek" at bounding box center [220, 138] width 166 height 17
copy tr "Durres [MEDICAL_DATA] Oversize Gömlek"
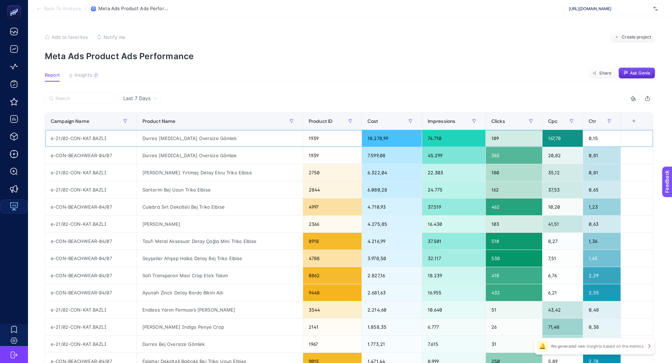
click at [159, 137] on div "Durres [MEDICAL_DATA] Oversize Gömlek" at bounding box center [220, 138] width 166 height 17
copy tr "Durres [MEDICAL_DATA] Oversize Gömlek"
click at [200, 155] on div "Durres [MEDICAL_DATA] Oversize Gömlek" at bounding box center [220, 155] width 166 height 17
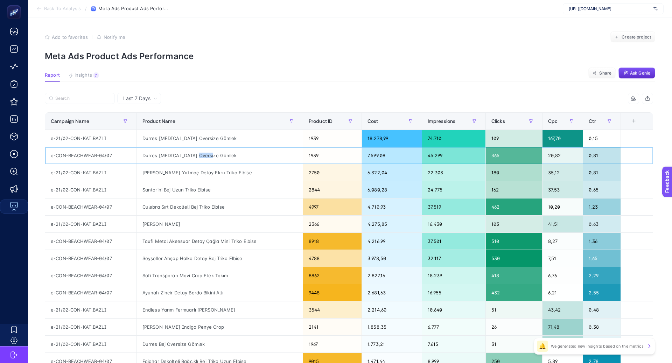
click at [200, 155] on div "Durres [MEDICAL_DATA] Oversize Gömlek" at bounding box center [220, 155] width 166 height 17
click at [201, 169] on div "[PERSON_NAME] Yırtmaç Detay Ekru Triko Elbise" at bounding box center [220, 172] width 166 height 17
click at [202, 169] on div "[PERSON_NAME] Yırtmaç Detay Ekru Triko Elbise" at bounding box center [220, 172] width 166 height 17
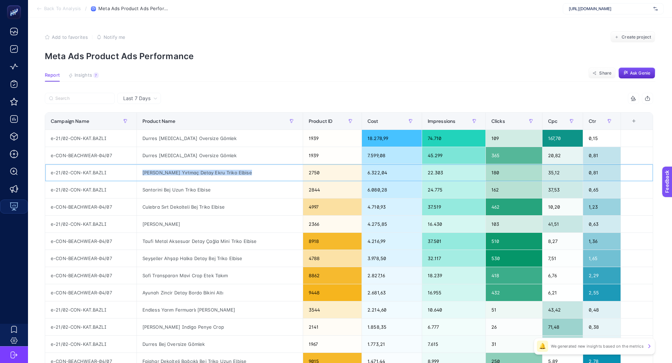
copy tr "[PERSON_NAME] Yırtmaç Detay Ekru Triko Elbise"
click at [216, 171] on div "[PERSON_NAME] Yırtmaç Detay Ekru Triko Elbise" at bounding box center [220, 172] width 166 height 17
click at [364, 174] on div "6.322,04" at bounding box center [392, 172] width 60 height 17
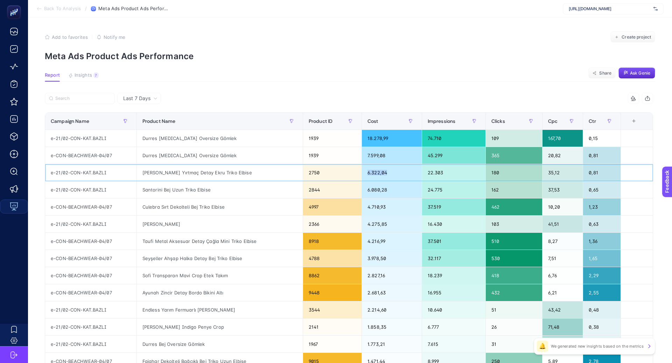
click at [364, 174] on div "6.322,04" at bounding box center [392, 172] width 60 height 17
click at [155, 96] on icon at bounding box center [155, 98] width 4 height 4
click at [213, 67] on article "Add to favorites false Notify me Create project Meta Ads Product Ads Performanc…" at bounding box center [350, 291] width 644 height 547
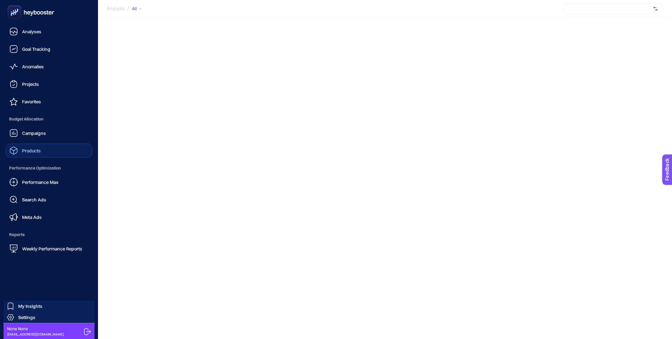
click at [41, 151] on link "Products" at bounding box center [49, 151] width 87 height 14
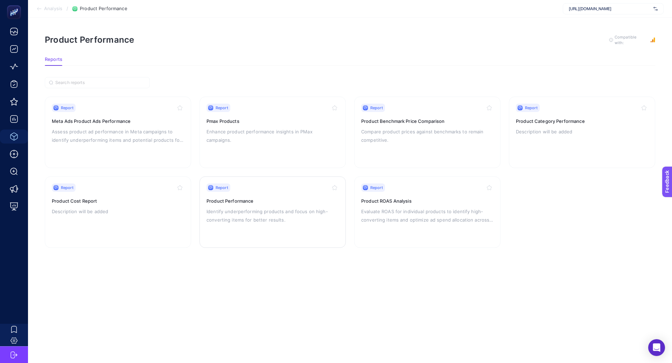
click at [246, 215] on p "Identify underperforming products and focus on high-converting items for better…" at bounding box center [273, 215] width 132 height 17
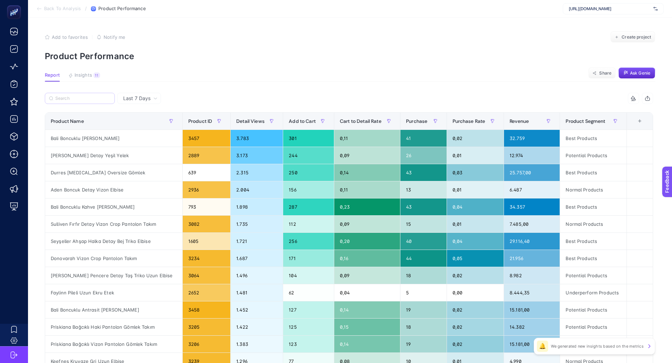
click at [78, 101] on label at bounding box center [80, 98] width 70 height 11
click at [78, 101] on input "Search" at bounding box center [82, 98] width 55 height 5
paste input "Durres [MEDICAL_DATA] Oversize Gömlek"
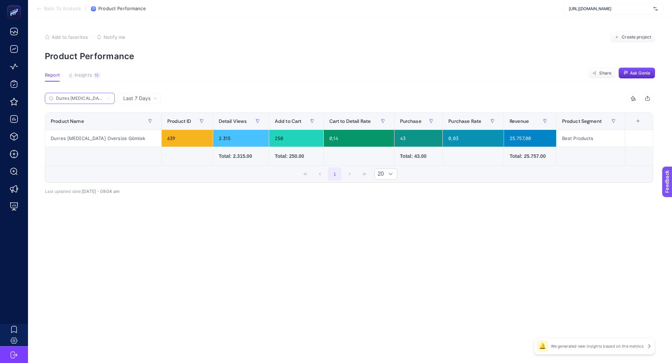
paste input "[PERSON_NAME] Yırtmaç Detay Ekru Triko Elbise"
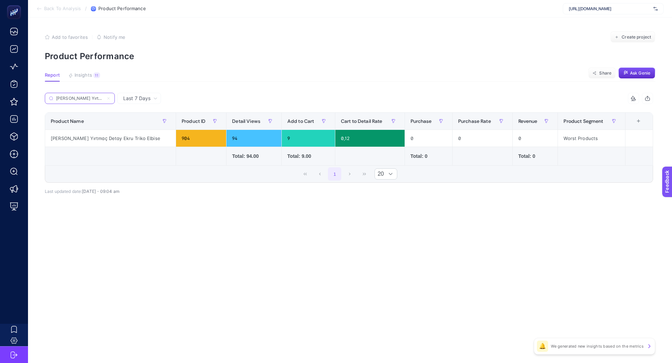
scroll to position [0, 43]
type input "[PERSON_NAME] Yırtmaç Detay Ekru Triko Elbise"
click at [110, 97] on icon at bounding box center [108, 98] width 4 height 4
click at [104, 97] on input "[PERSON_NAME] Yırtmaç Detay Ekru Triko Elbise" at bounding box center [80, 98] width 48 height 5
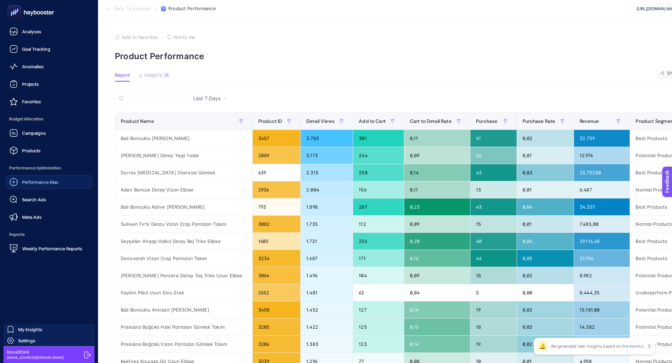
click at [40, 180] on span "Performance Max" at bounding box center [40, 182] width 36 height 6
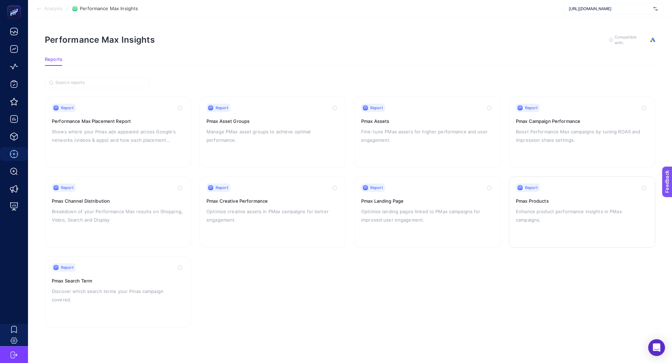
click at [527, 215] on div "Report Pmax Products Enhance product performance insights in PMax campaigns." at bounding box center [582, 211] width 132 height 57
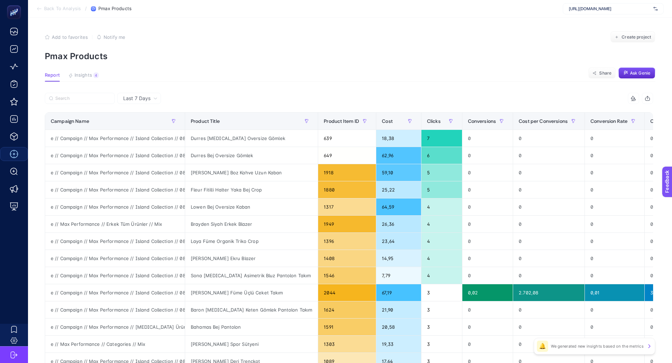
click at [647, 100] on icon "button" at bounding box center [648, 99] width 6 height 6
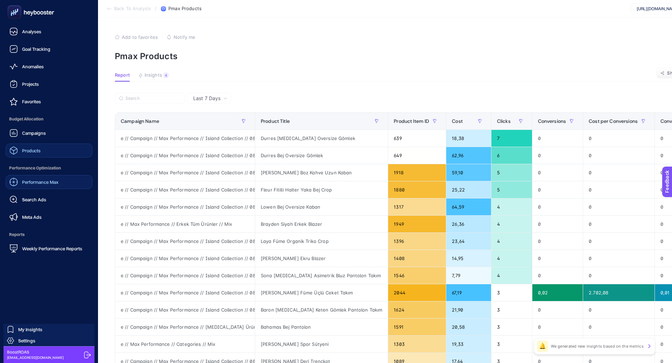
click at [35, 146] on link "Products" at bounding box center [49, 151] width 87 height 14
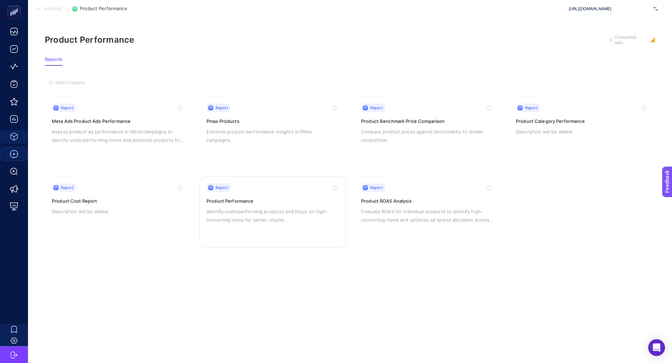
click at [299, 218] on p "Identify underperforming products and focus on high-converting items for better…" at bounding box center [273, 215] width 132 height 17
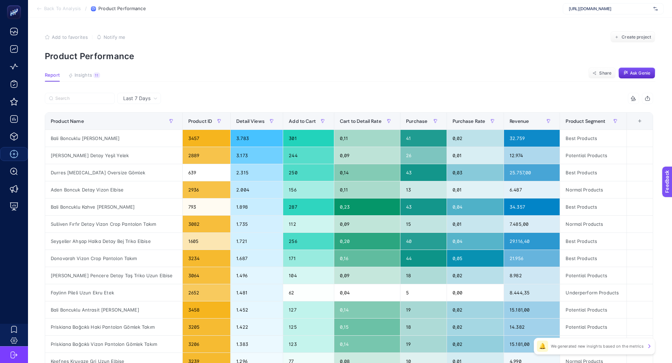
click at [645, 98] on icon "button" at bounding box center [648, 99] width 6 height 6
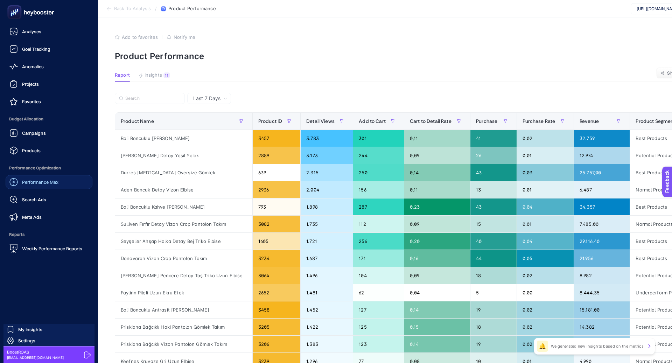
click at [51, 257] on nav "Analyses Goal Tracking Anomalies Projects Favorites Budget Allocation Campaigns…" at bounding box center [49, 194] width 91 height 338
click at [48, 251] on span "Weekly Performance Reports" at bounding box center [52, 249] width 60 height 6
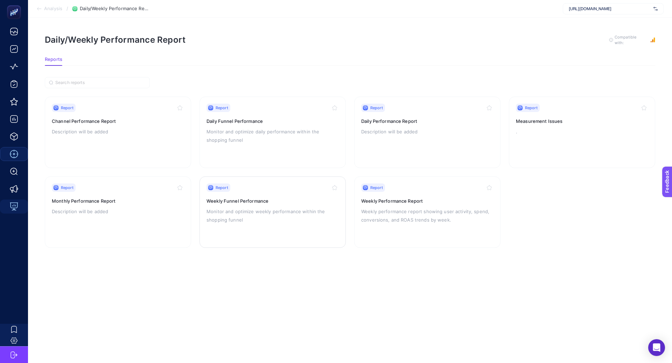
click at [256, 207] on p "Monitor and optimize weekly performance within the shopping funnel" at bounding box center [273, 215] width 132 height 17
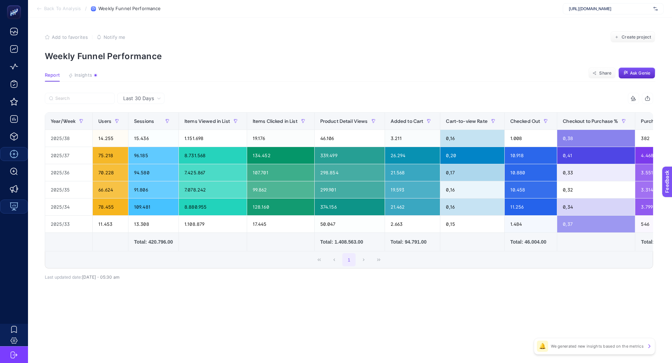
click at [140, 103] on div "Last 30 Days" at bounding box center [140, 98] width 47 height 11
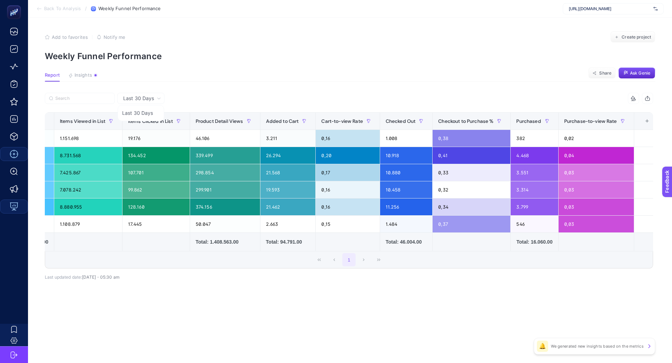
scroll to position [0, 134]
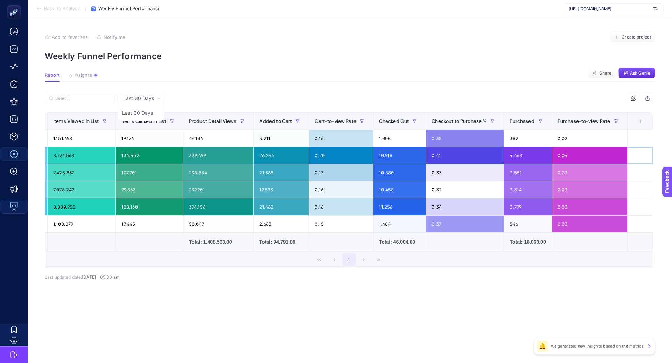
click at [565, 158] on div "0,04" at bounding box center [589, 155] width 75 height 17
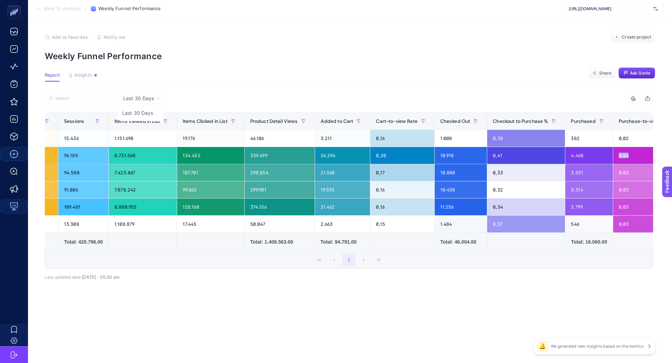
scroll to position [0, 65]
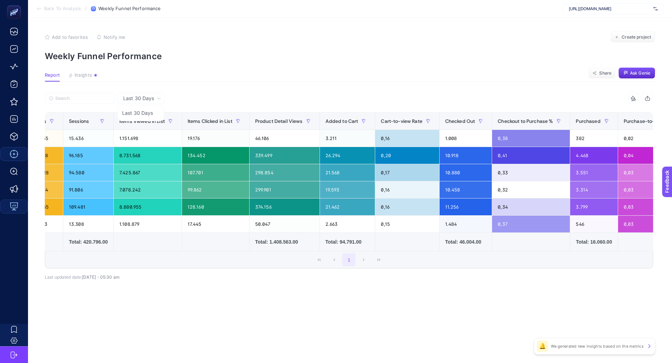
click at [442, 91] on article "Add to favorites false Notify me Create project Weekly Funnel Performance Repor…" at bounding box center [350, 190] width 644 height 345
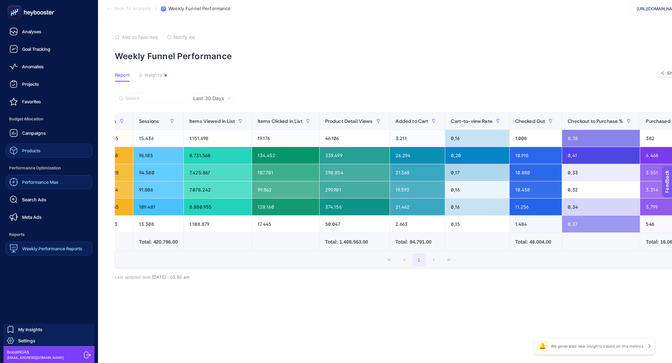
click at [33, 151] on span "Products" at bounding box center [31, 151] width 19 height 6
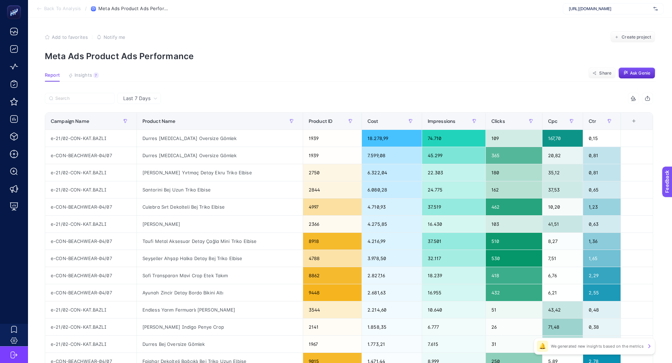
click at [146, 100] on span "Last 7 Days" at bounding box center [136, 98] width 27 height 7
click at [147, 110] on li "Last 7 Days" at bounding box center [139, 113] width 40 height 13
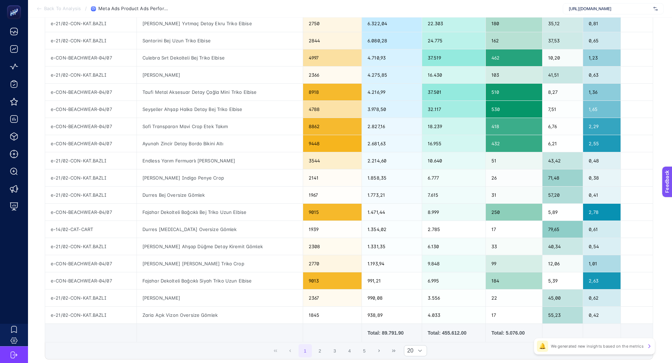
scroll to position [157, 0]
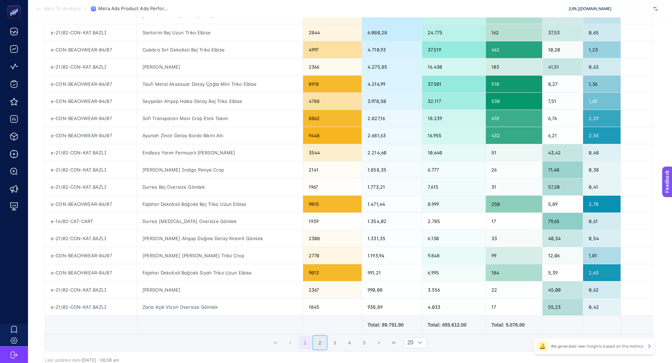
click at [322, 340] on button "2" at bounding box center [319, 342] width 13 height 13
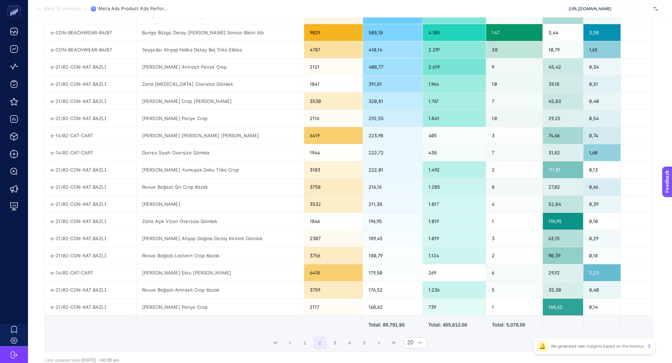
click at [327, 340] on span "1 2 3 4 5" at bounding box center [335, 342] width 74 height 15
click at [334, 340] on button "3" at bounding box center [334, 342] width 13 height 13
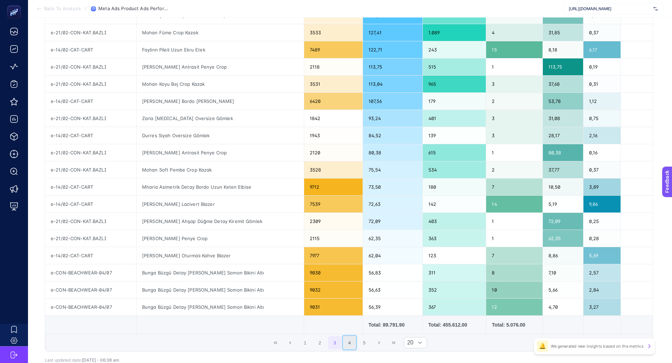
click at [349, 340] on button "4" at bounding box center [349, 342] width 13 height 13
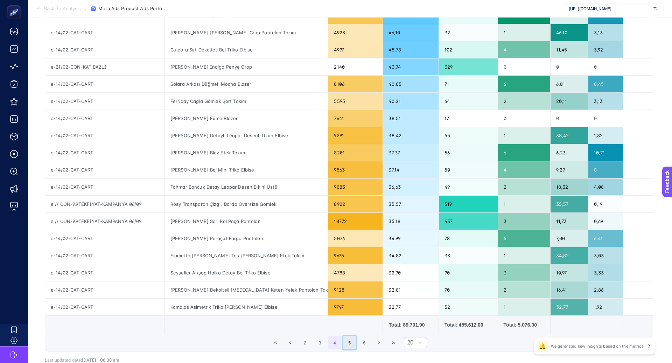
click at [356, 340] on button "5" at bounding box center [349, 342] width 13 height 13
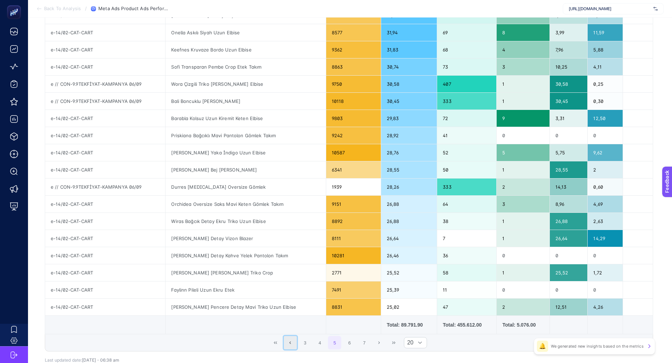
click at [292, 339] on button "Previous Page" at bounding box center [290, 342] width 13 height 13
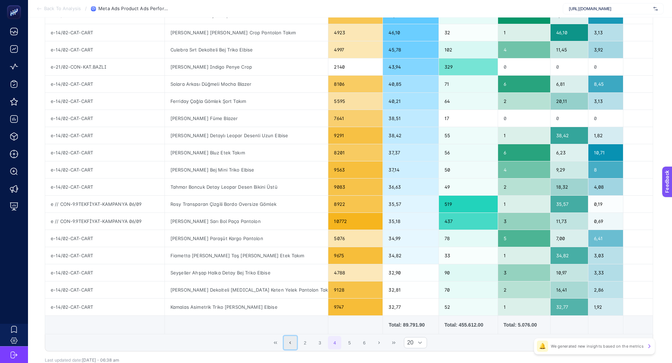
click at [292, 341] on icon "Previous Page" at bounding box center [290, 343] width 4 height 4
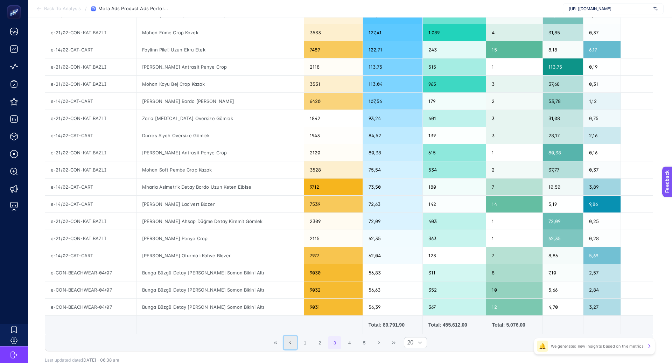
click at [292, 341] on icon "Previous Page" at bounding box center [290, 343] width 4 height 4
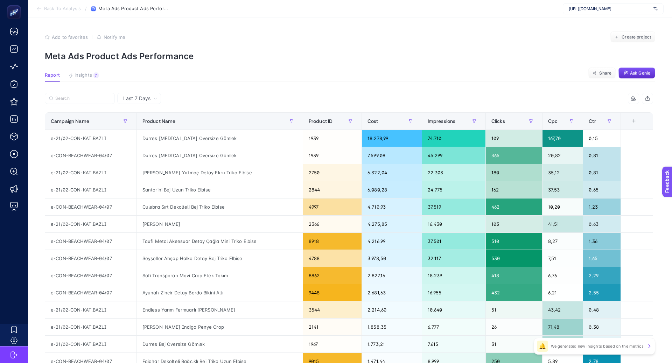
scroll to position [0, 0]
click at [649, 98] on icon "button" at bounding box center [647, 98] width 5 height 3
